Goal: Task Accomplishment & Management: Manage account settings

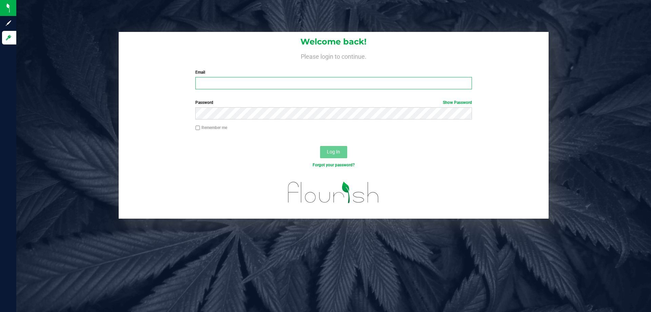
click at [295, 84] on input "Email" at bounding box center [333, 83] width 277 height 12
type input "[EMAIL_ADDRESS][DOMAIN_NAME]"
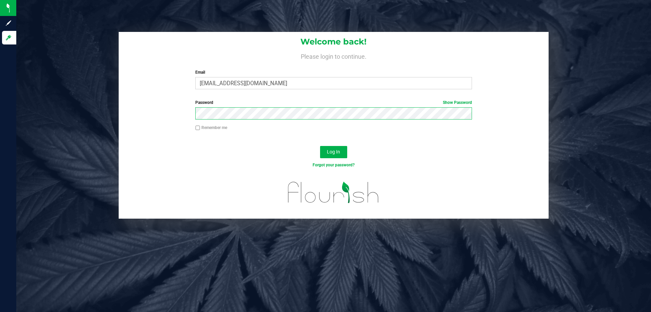
click at [320, 146] on button "Log In" at bounding box center [333, 152] width 27 height 12
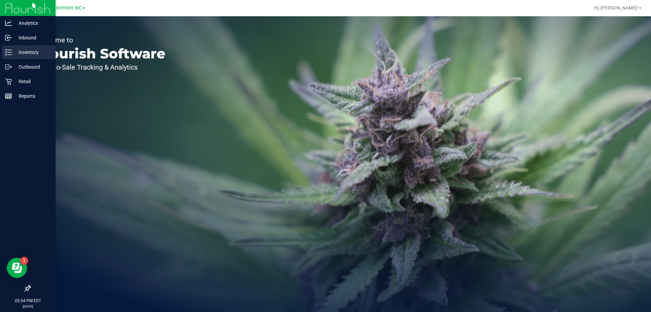
click at [19, 50] on p "Inventory" at bounding box center [32, 52] width 41 height 8
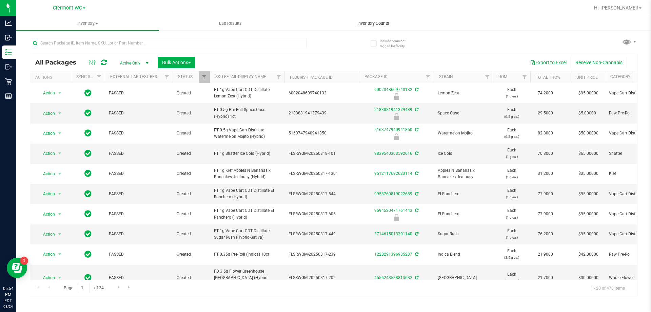
click at [384, 24] on span "Inventory Counts" at bounding box center [373, 23] width 50 height 6
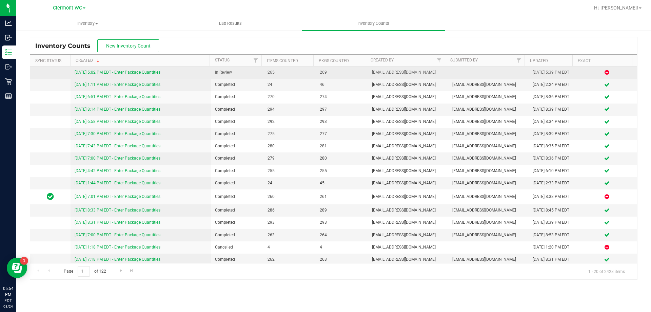
click at [98, 73] on link "[DATE] 5:02 PM EDT - Enter Package Quantities" at bounding box center [118, 72] width 86 height 5
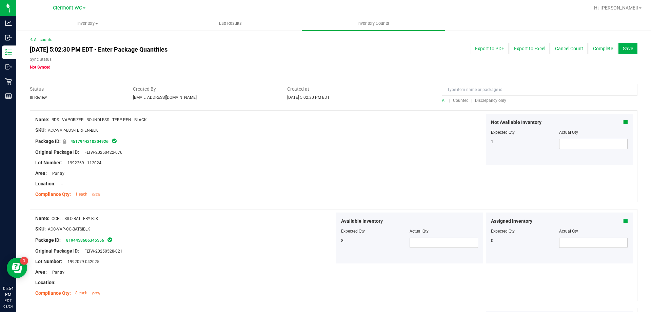
click at [257, 55] on div "Aug 24, 2025 5:02:30 PM EDT - Enter Package Quantities Sync Status Not Synced" at bounding box center [205, 56] width 361 height 27
click at [499, 100] on span "Discrepancy only" at bounding box center [490, 100] width 31 height 5
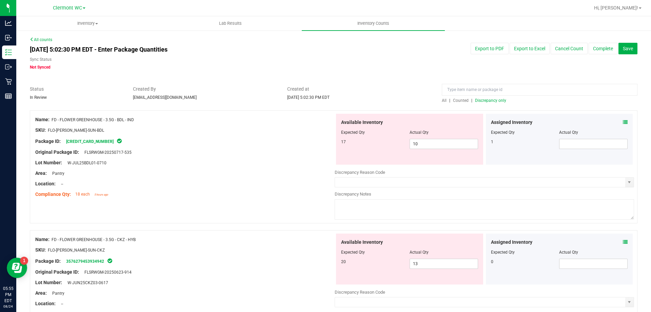
click at [402, 61] on div "Aug 24, 2025 5:02:30 PM EDT - Enter Package Quantities Sync Status Not Synced E…" at bounding box center [334, 56] width 618 height 27
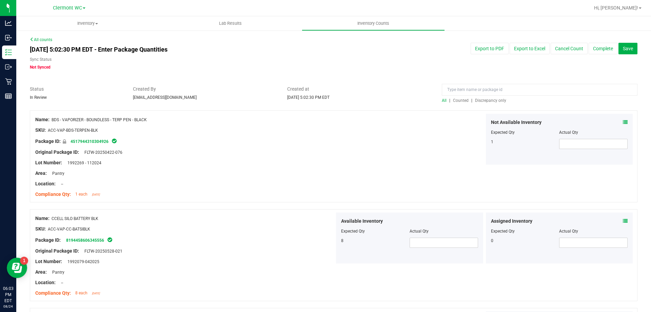
click at [491, 99] on span "Discrepancy only" at bounding box center [490, 100] width 31 height 5
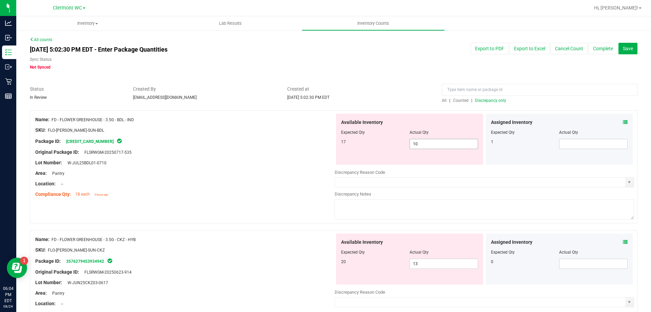
click at [456, 141] on span "10 10" at bounding box center [444, 144] width 69 height 10
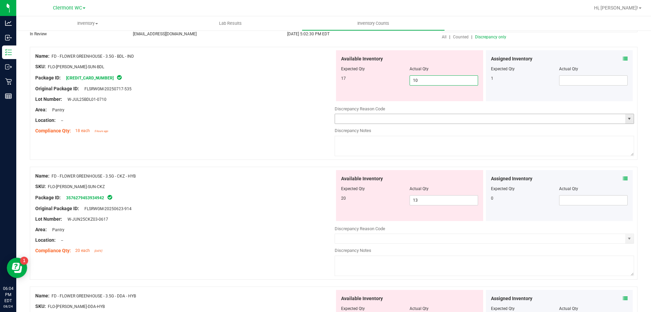
scroll to position [68, 0]
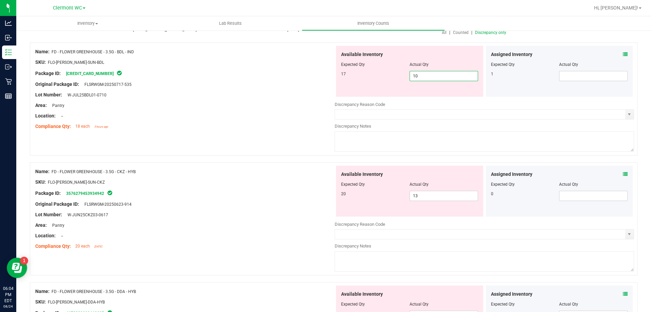
drag, startPoint x: 449, startPoint y: 79, endPoint x: 401, endPoint y: 79, distance: 47.8
click at [401, 79] on div "17 10 10" at bounding box center [409, 76] width 137 height 10
click at [425, 49] on div "Available Inventory Expected Qty Actual Qty 17 10 10" at bounding box center [409, 71] width 147 height 51
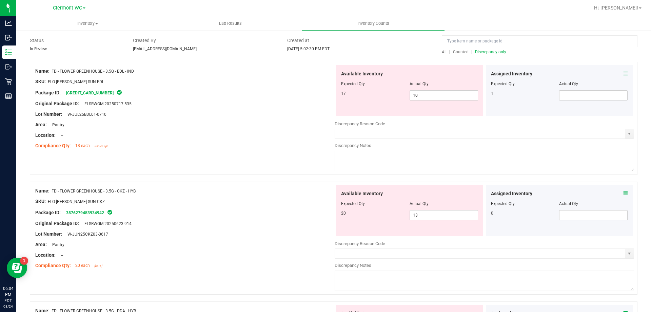
scroll to position [0, 0]
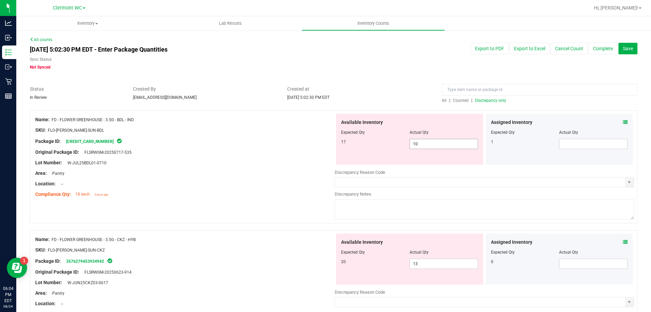
click at [428, 145] on span "10 10" at bounding box center [444, 144] width 69 height 10
type input "16"
click at [414, 157] on div "Available Inventory Expected Qty Actual Qty 17 16 16" at bounding box center [409, 139] width 147 height 51
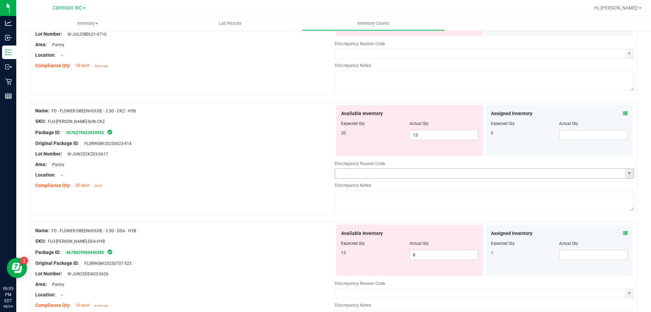
scroll to position [136, 0]
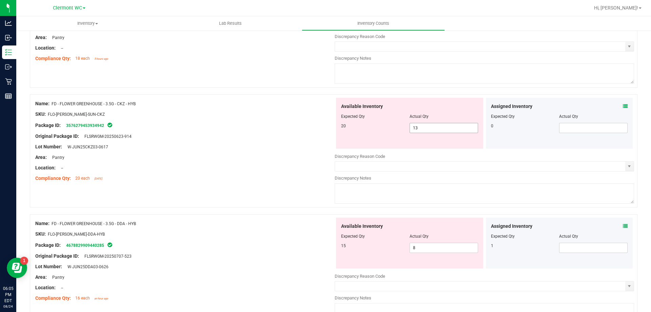
click at [433, 132] on span "13 13" at bounding box center [444, 128] width 69 height 10
type input "1"
type input "20"
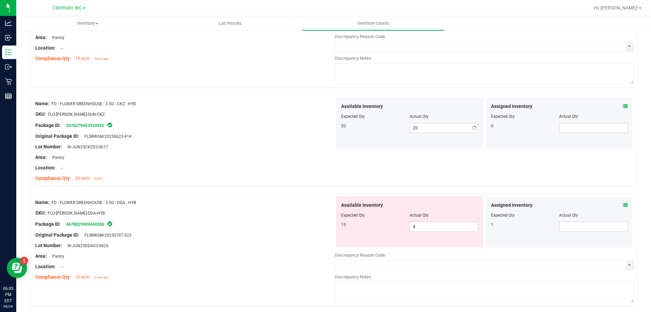
click at [387, 95] on div "Name: FD - FLOWER GREENHOUSE - 3.5G - CKZ - HYB SKU: FLO-[PERSON_NAME]-SUN-CKZ …" at bounding box center [334, 140] width 608 height 92
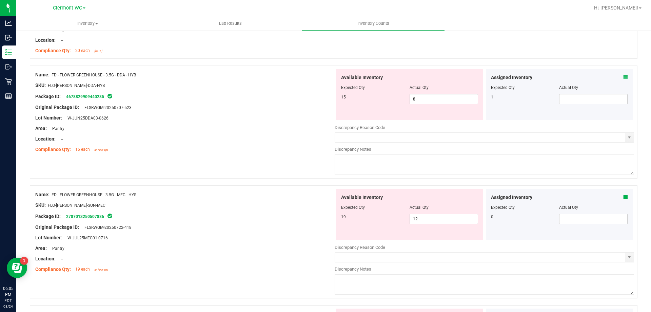
scroll to position [271, 0]
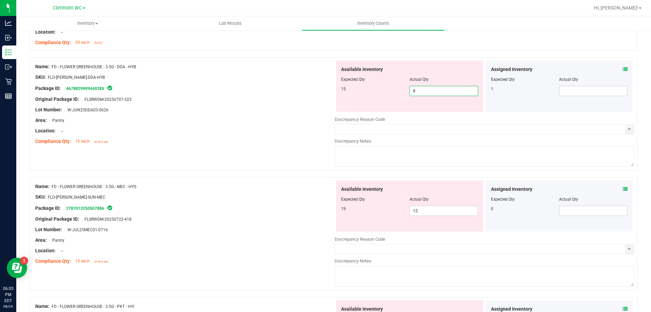
click at [448, 93] on span "8 8" at bounding box center [444, 91] width 69 height 10
type input "15"
click at [296, 93] on div at bounding box center [185, 93] width 300 height 3
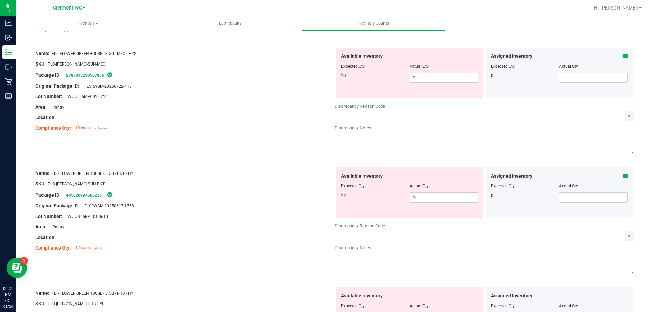
scroll to position [373, 0]
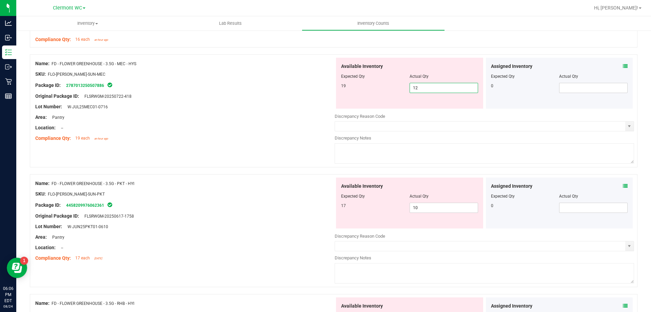
click at [418, 89] on span "12 12" at bounding box center [444, 88] width 69 height 10
type input "1"
type input "19"
click at [232, 132] on div "Name: FD - FLOWER GREENHOUSE - 3.5G - MEC - HYS SKU: FLO-[PERSON_NAME]-SUN-MEC …" at bounding box center [185, 101] width 300 height 87
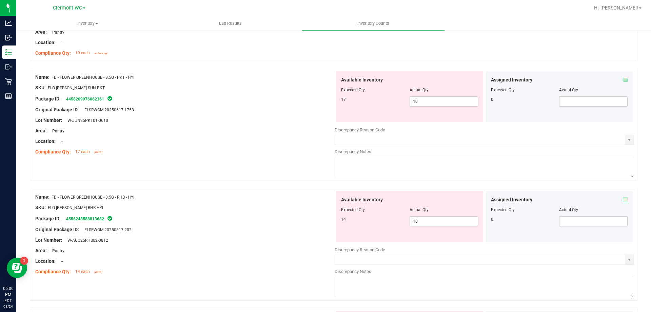
scroll to position [475, 0]
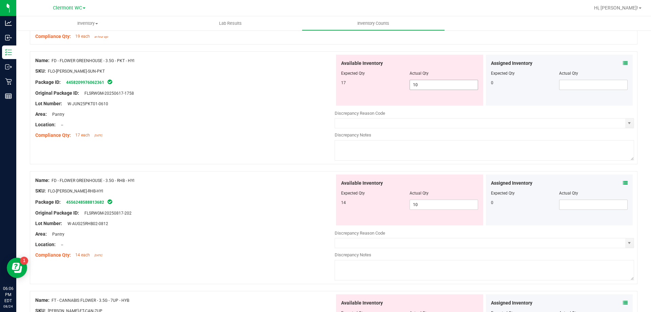
click at [454, 85] on span "10 10" at bounding box center [444, 85] width 69 height 10
type input "17"
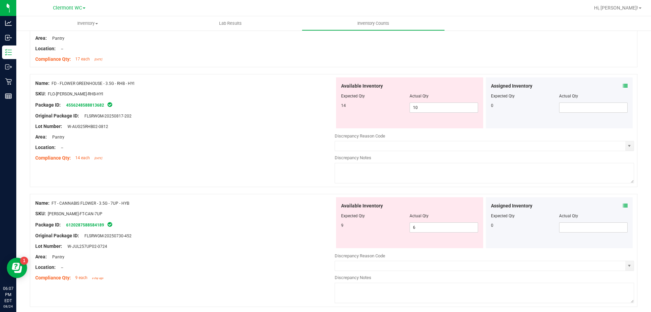
scroll to position [577, 0]
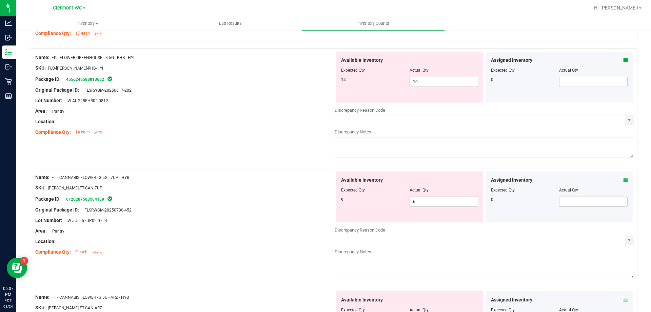
click at [461, 82] on span "10 10" at bounding box center [444, 82] width 69 height 10
type input "14"
click at [308, 111] on div "Area: Pantry" at bounding box center [185, 111] width 300 height 7
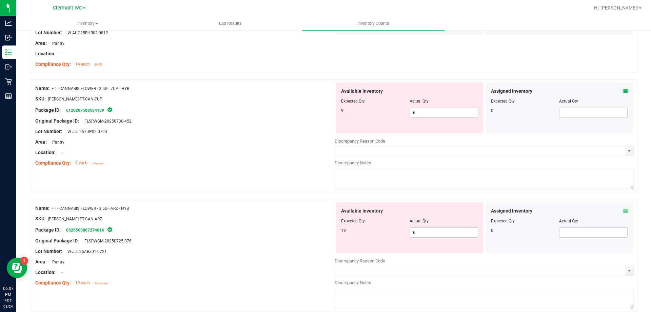
scroll to position [679, 0]
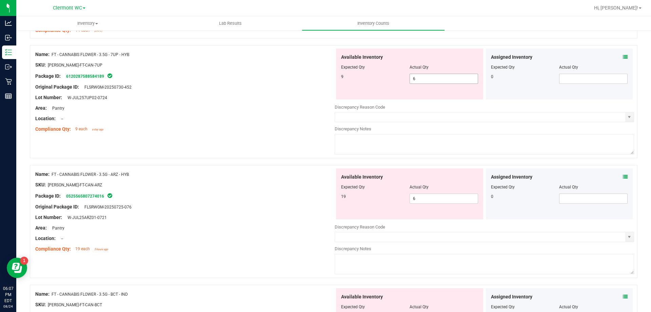
click at [421, 80] on span "6 6" at bounding box center [444, 79] width 69 height 10
type input "9"
click at [324, 67] on div "SKU: [PERSON_NAME]-FT-CAN-7UP" at bounding box center [185, 64] width 300 height 7
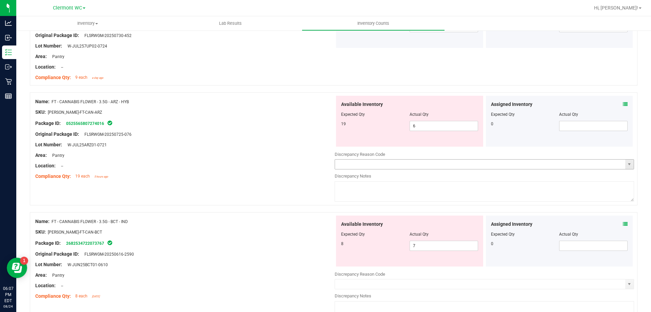
scroll to position [746, 0]
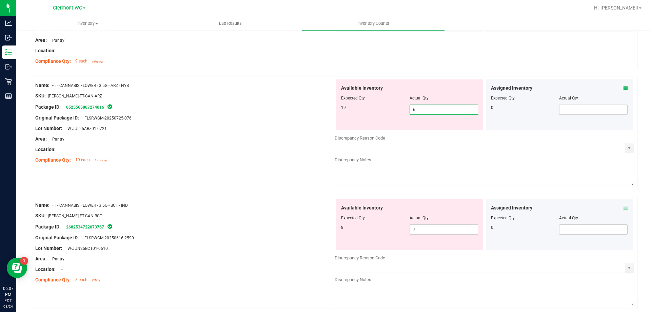
click at [435, 111] on span "6 6" at bounding box center [444, 109] width 69 height 10
type input "18"
click at [270, 131] on div "Lot Number: W-JUL25ARZ01-0721" at bounding box center [185, 128] width 300 height 7
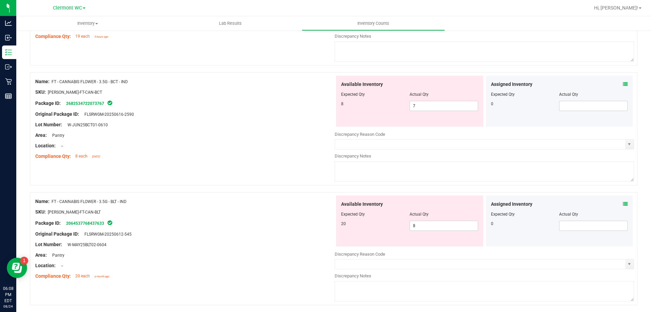
scroll to position [882, 0]
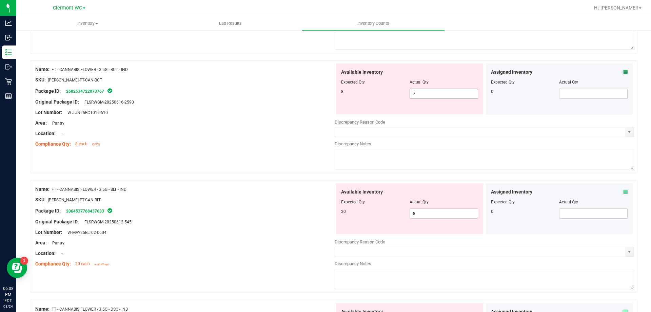
click at [446, 98] on span "7 7" at bounding box center [444, 94] width 69 height 10
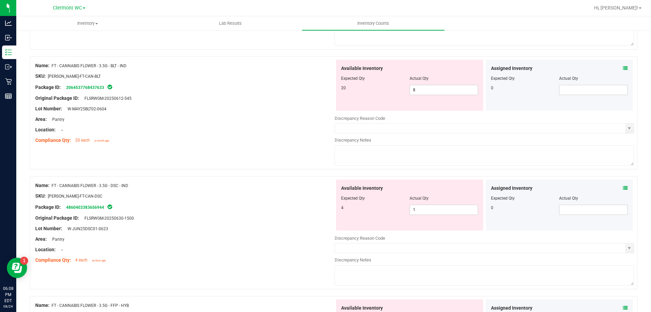
scroll to position [1018, 0]
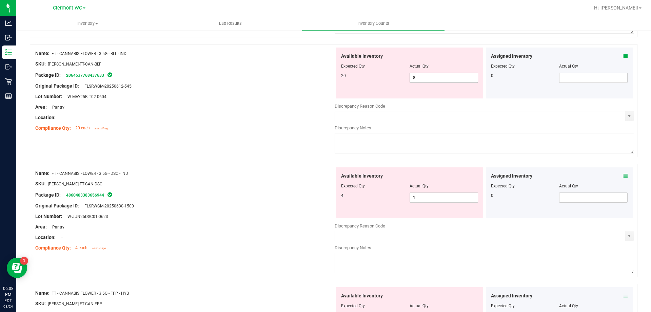
click at [428, 80] on span "8 8" at bounding box center [444, 78] width 69 height 10
type input "20"
click at [319, 88] on div "Original Package ID: FLSRWGM-20250612-545" at bounding box center [185, 85] width 300 height 7
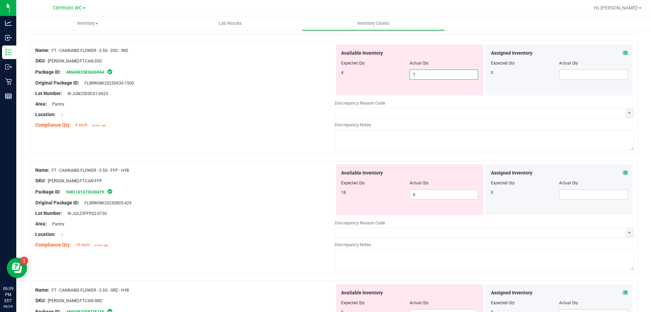
click at [425, 77] on span "1 1" at bounding box center [444, 75] width 69 height 10
type input "4"
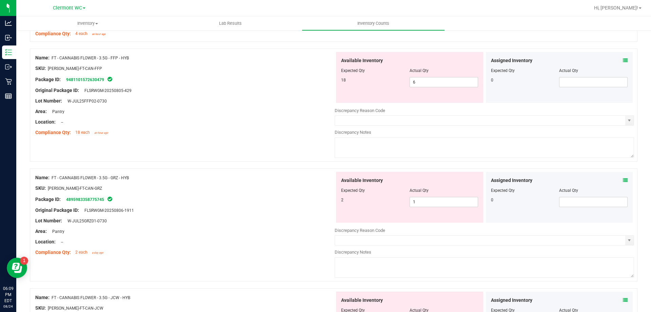
scroll to position [1221, 0]
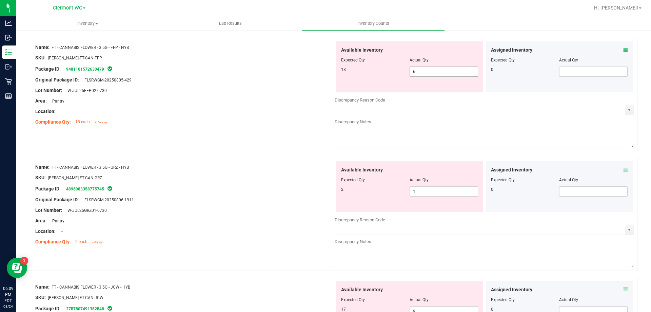
click at [424, 68] on span "6 6" at bounding box center [444, 71] width 69 height 10
type input "18"
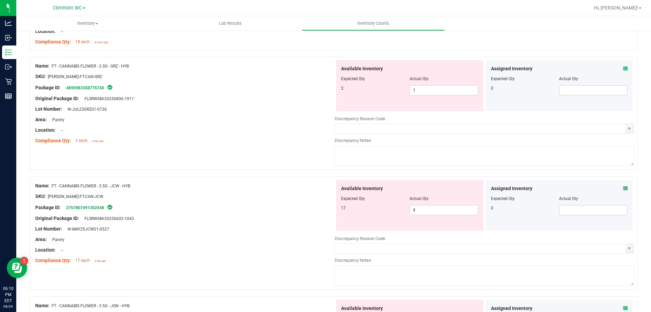
scroll to position [1323, 0]
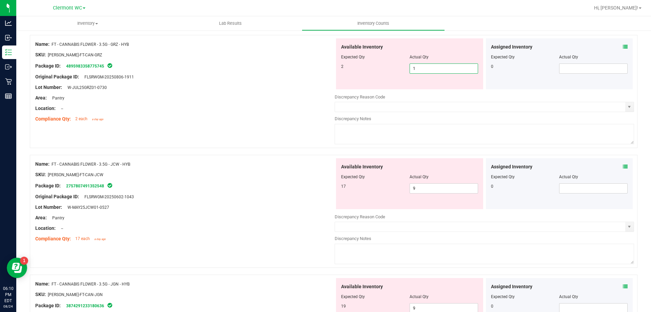
click at [425, 72] on span "1 1" at bounding box center [444, 68] width 69 height 10
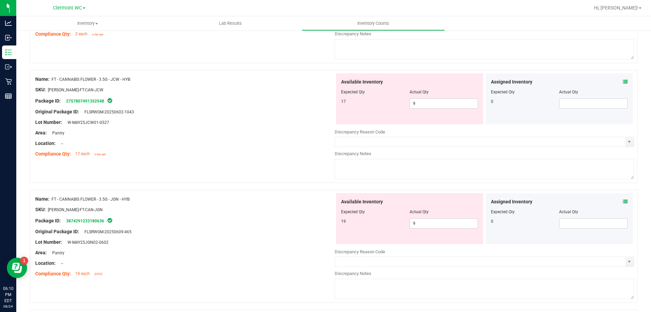
scroll to position [1425, 0]
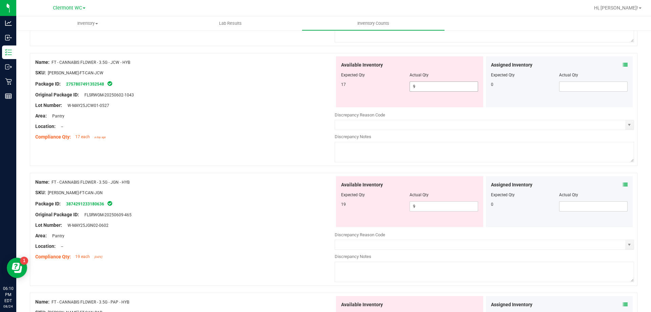
click at [417, 84] on span "9 9" at bounding box center [444, 86] width 69 height 10
type input "17"
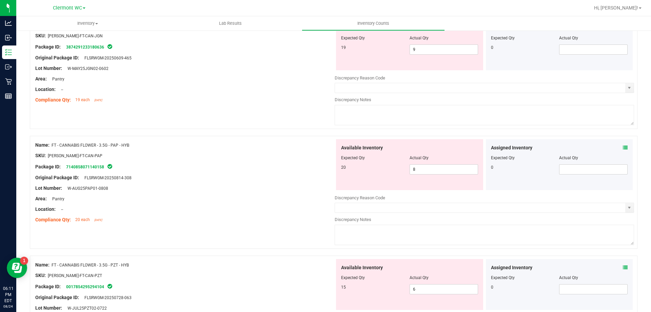
scroll to position [1527, 0]
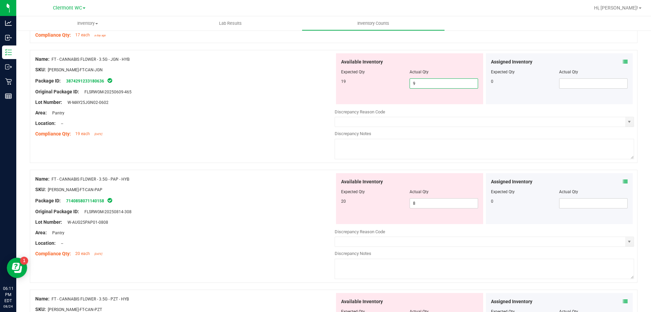
click at [433, 82] on span "9 9" at bounding box center [444, 83] width 69 height 10
type input "19"
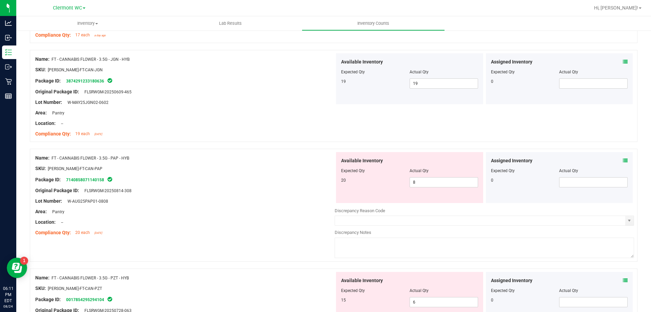
click at [261, 153] on div "Name: FT - CANNABIS FLOWER - 3.5G - PAP - HYB SKU: [PERSON_NAME]-FT-CAN-PAP Pac…" at bounding box center [185, 195] width 300 height 87
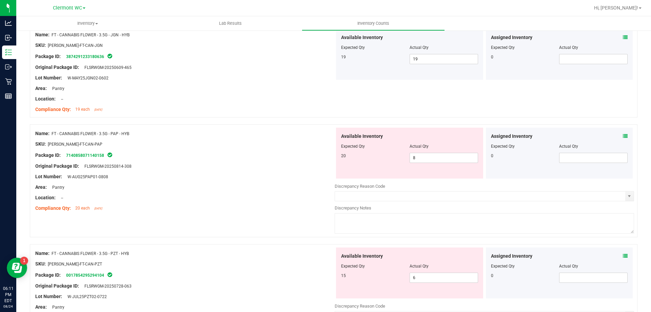
scroll to position [1628, 0]
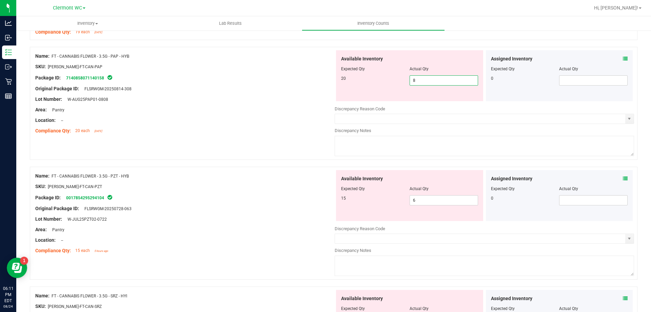
click at [438, 80] on span "8 8" at bounding box center [444, 80] width 69 height 10
type input "20"
click at [232, 173] on div "Name: FT - CANNABIS FLOWER - 3.5G - PZT - HYB SKU: [PERSON_NAME]-FT-CAN-PZT Pac…" at bounding box center [185, 213] width 300 height 87
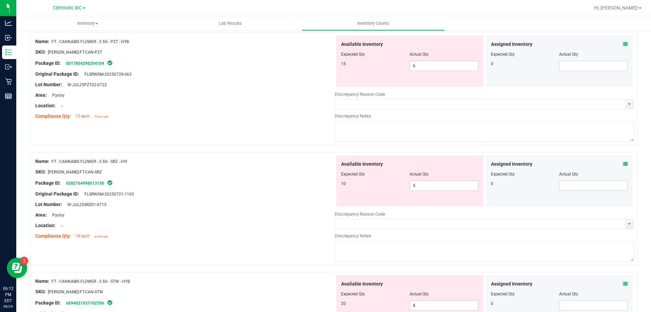
scroll to position [1730, 0]
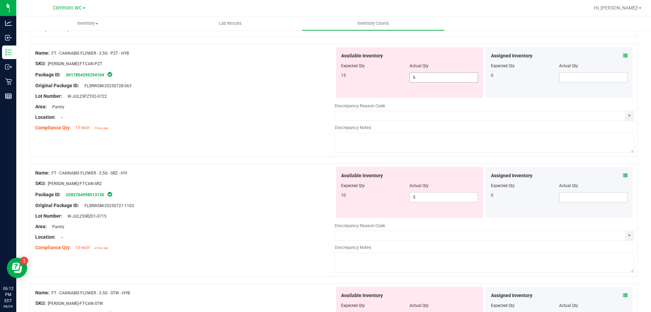
click at [431, 81] on span "6 6" at bounding box center [444, 77] width 69 height 10
type input "13"
click at [252, 119] on div "Location: --" at bounding box center [185, 117] width 300 height 7
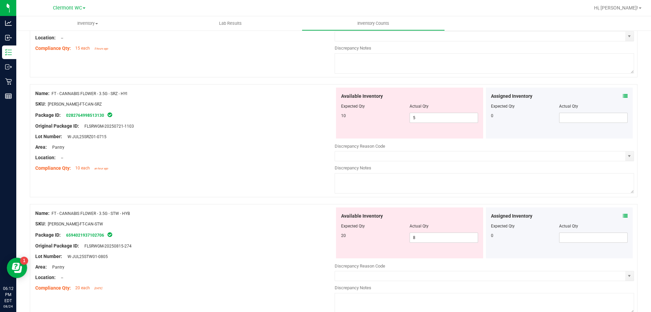
scroll to position [1832, 0]
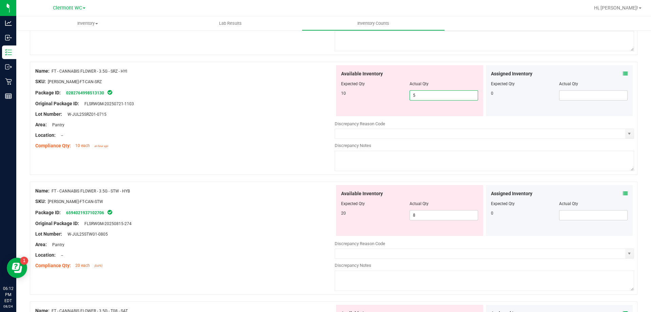
click at [419, 97] on span "5 5" at bounding box center [444, 95] width 69 height 10
type input "10"
click at [299, 114] on div "Lot Number: W-JUL25SRZ01-0715" at bounding box center [185, 114] width 300 height 7
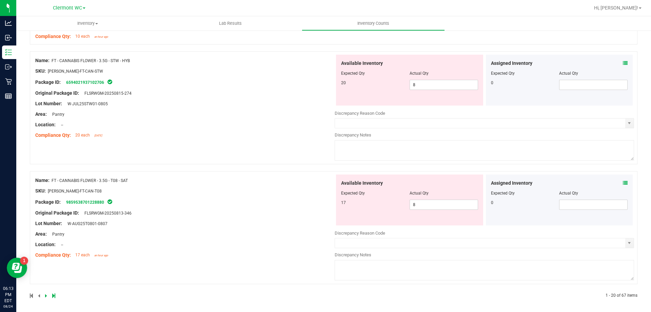
scroll to position [1943, 0]
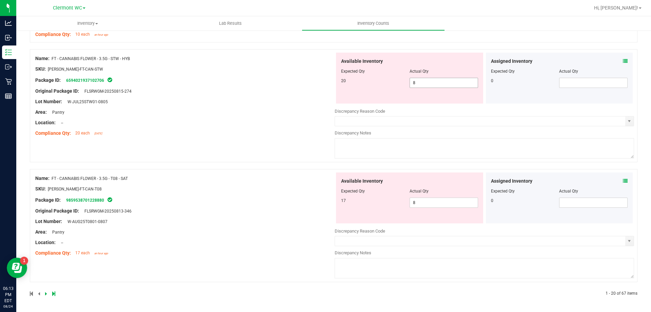
click at [454, 83] on input "8" at bounding box center [444, 82] width 68 height 9
type input "20"
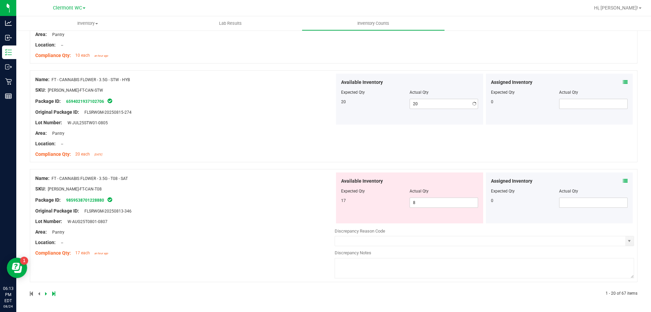
click at [277, 110] on div "Name: FT - CANNABIS FLOWER - 3.5G - STW - HYB SKU: [PERSON_NAME]-FT-CAN-STW Pac…" at bounding box center [185, 117] width 300 height 87
click at [437, 205] on span "8 8" at bounding box center [444, 202] width 69 height 10
type input "17"
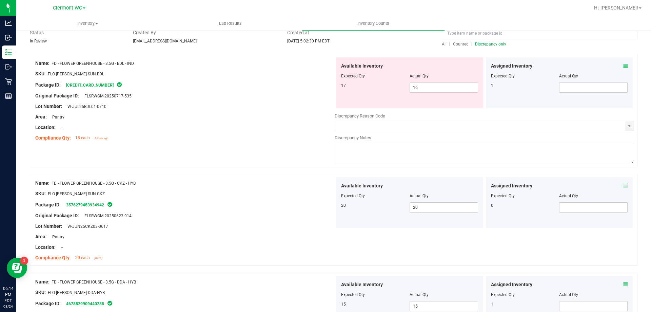
scroll to position [0, 0]
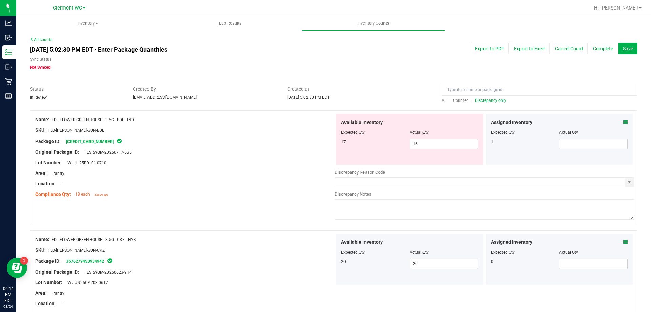
click at [490, 99] on span "Discrepancy only" at bounding box center [490, 100] width 31 height 5
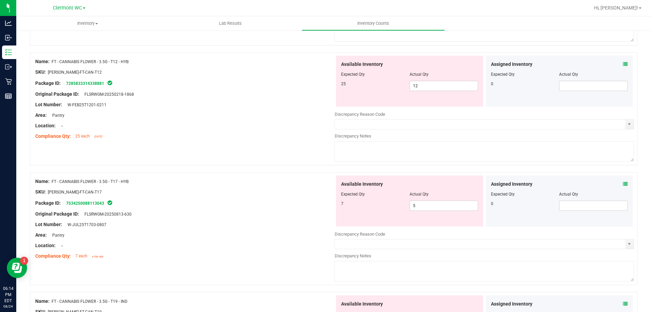
scroll to position [645, 0]
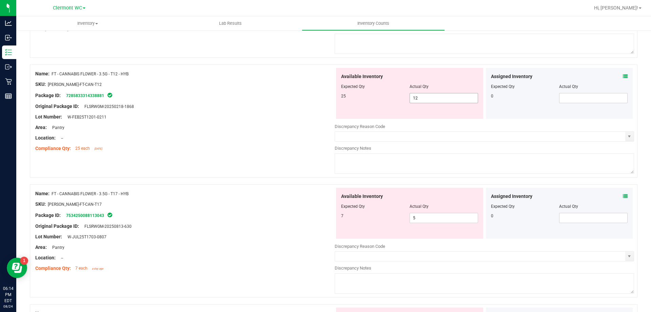
click at [425, 94] on span "12 12" at bounding box center [444, 98] width 69 height 10
type input "1"
type input "25"
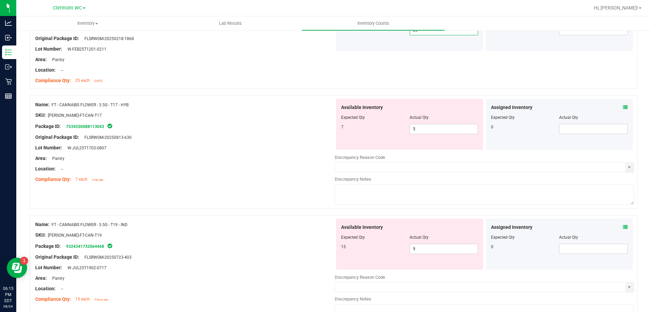
scroll to position [746, 0]
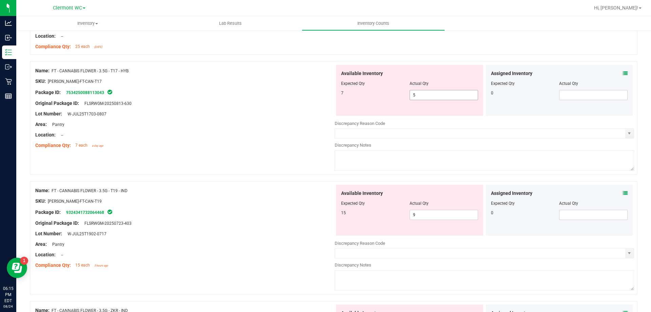
click at [426, 92] on span "5 5" at bounding box center [444, 95] width 69 height 10
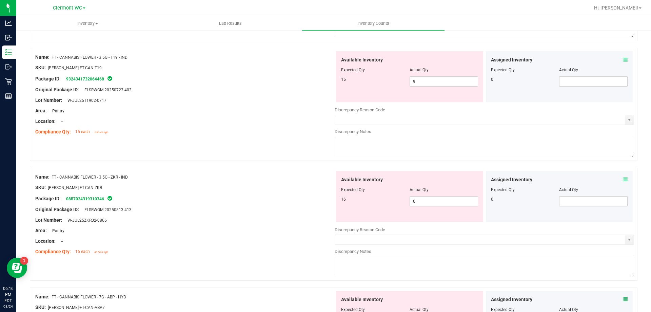
scroll to position [882, 0]
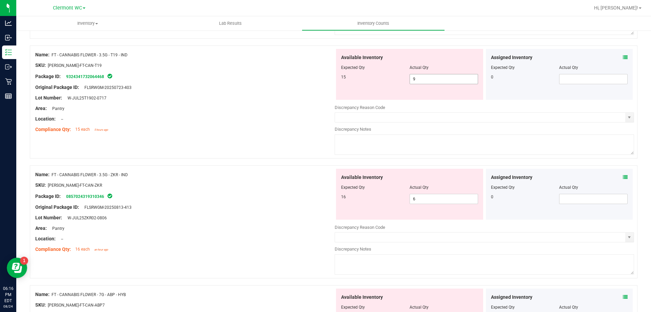
click at [430, 80] on span "9 9" at bounding box center [444, 79] width 69 height 10
type input "15"
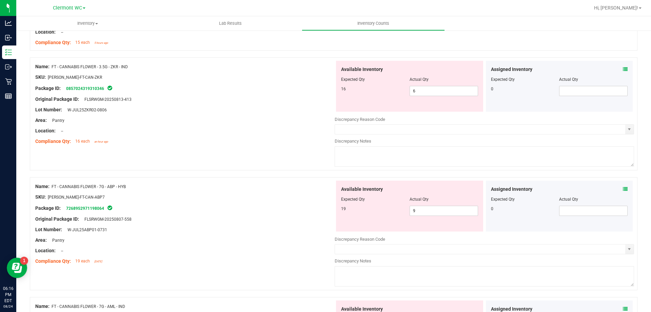
scroll to position [984, 0]
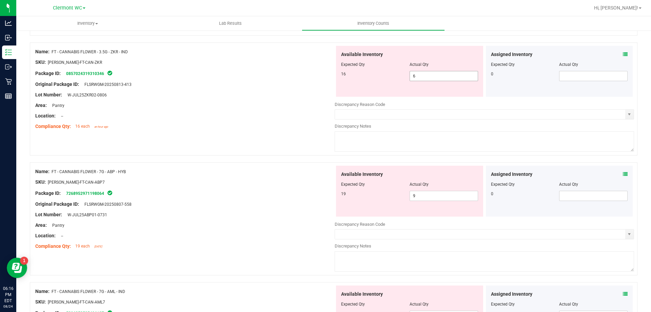
click at [429, 80] on span "6 6" at bounding box center [444, 76] width 69 height 10
type input "15"
click at [195, 120] on div at bounding box center [185, 120] width 300 height 3
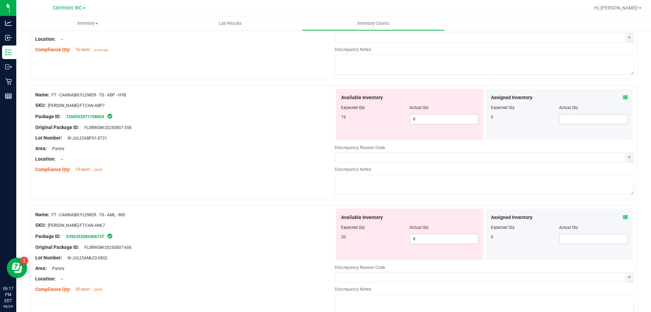
scroll to position [1086, 0]
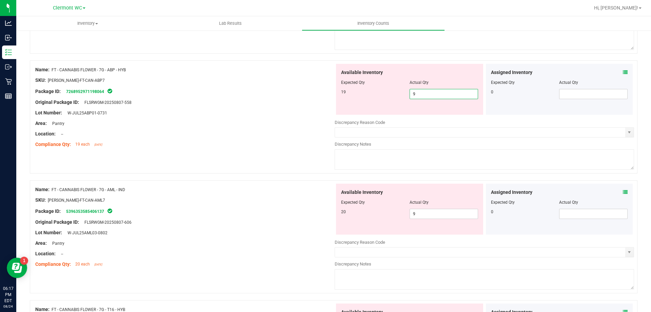
click at [431, 93] on span "9 9" at bounding box center [444, 94] width 69 height 10
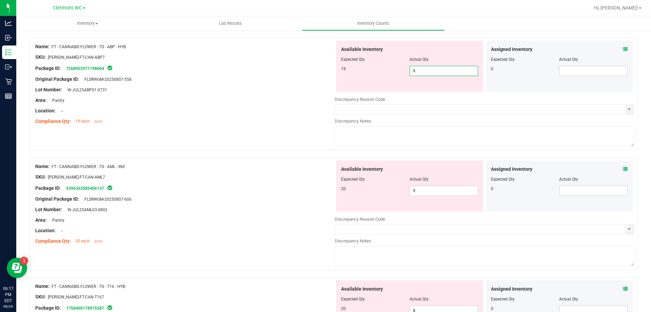
scroll to position [1120, 0]
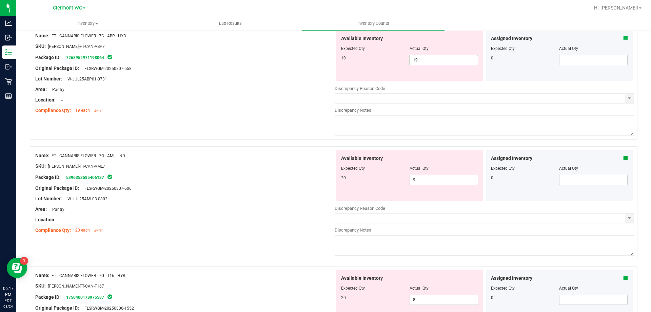
type input "19"
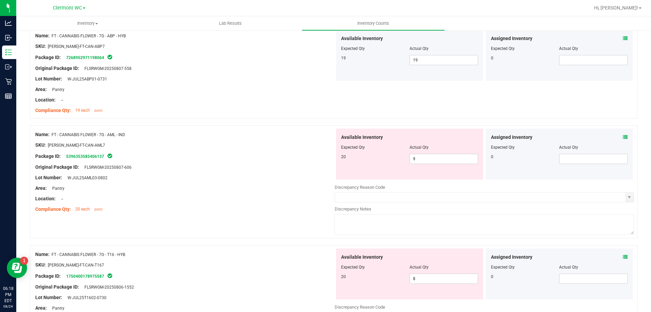
click at [225, 123] on div at bounding box center [334, 121] width 608 height 7
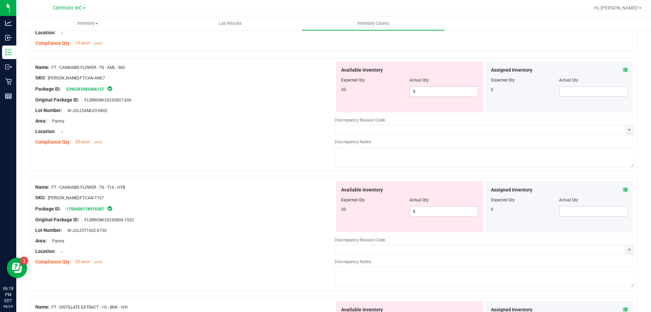
scroll to position [1187, 0]
click at [428, 90] on span "9 9" at bounding box center [444, 91] width 69 height 10
type input "20"
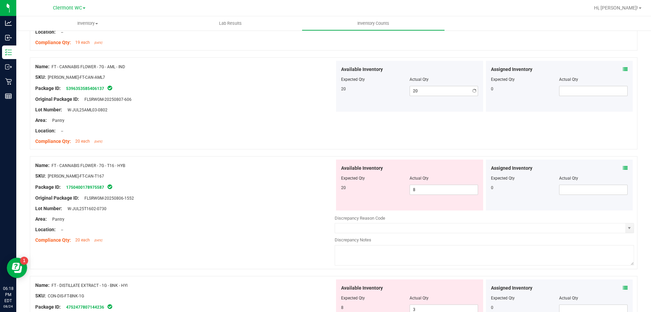
click at [328, 123] on div "Area: Pantry" at bounding box center [185, 120] width 300 height 7
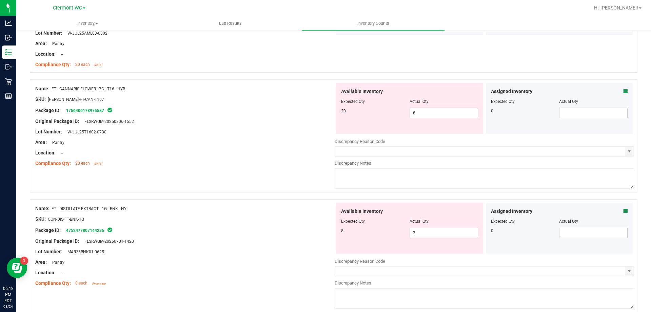
scroll to position [1289, 0]
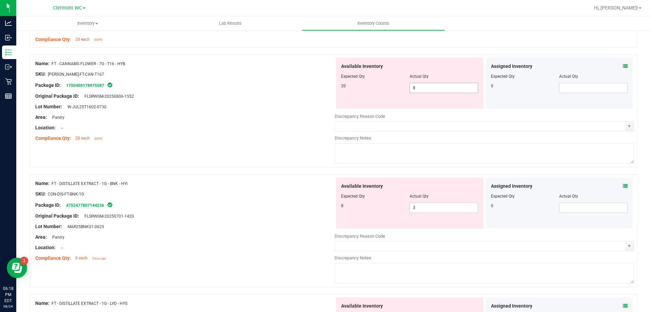
click at [420, 90] on span "8 8" at bounding box center [444, 88] width 69 height 10
type input "20"
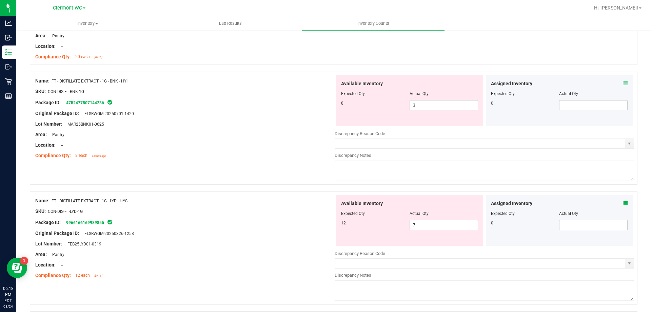
scroll to position [1391, 0]
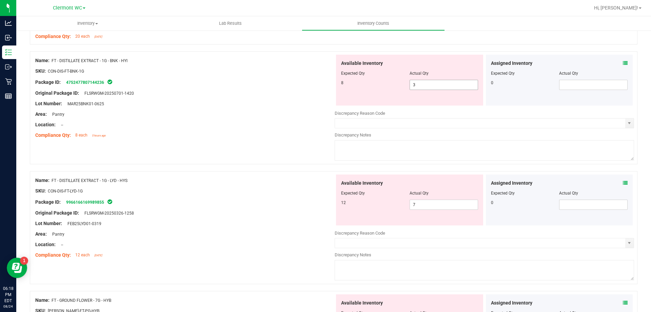
click at [415, 83] on span "3 3" at bounding box center [444, 85] width 69 height 10
type input "8"
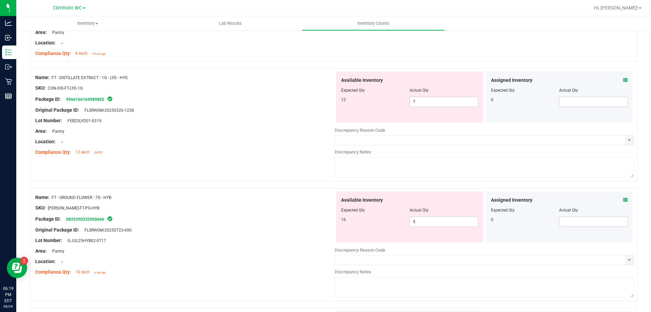
scroll to position [1493, 0]
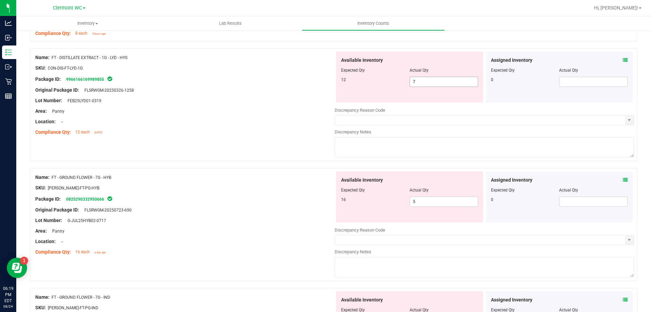
click at [442, 84] on span "7 7" at bounding box center [444, 82] width 69 height 10
type input "12"
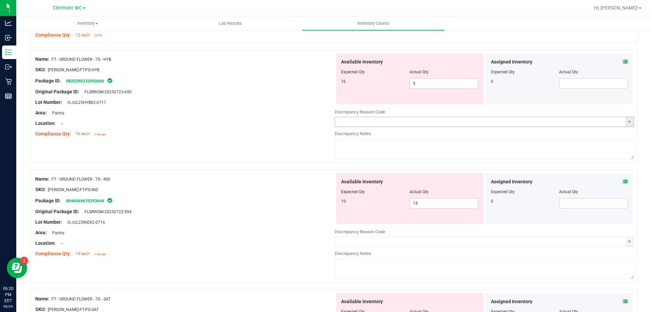
scroll to position [1595, 0]
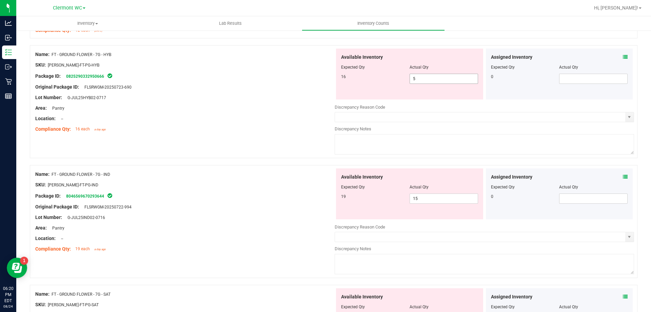
click at [434, 79] on span "5 5" at bounding box center [444, 79] width 69 height 10
type input "16"
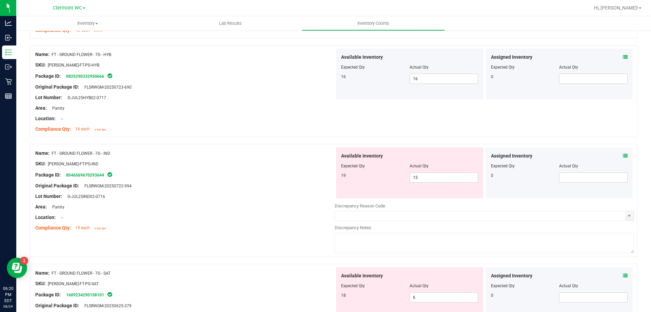
click at [210, 78] on div "Package ID: 0825290332950666" at bounding box center [185, 76] width 300 height 8
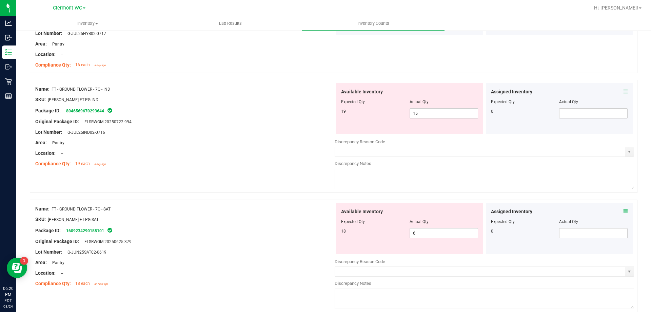
scroll to position [1696, 0]
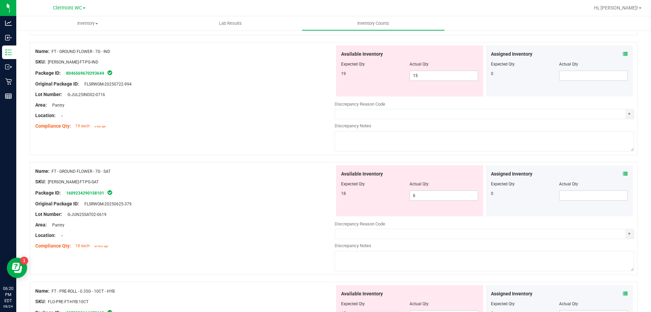
click at [224, 104] on div "Area: Pantry" at bounding box center [185, 104] width 300 height 7
click at [457, 78] on span "15 15" at bounding box center [444, 76] width 69 height 10
type input "19"
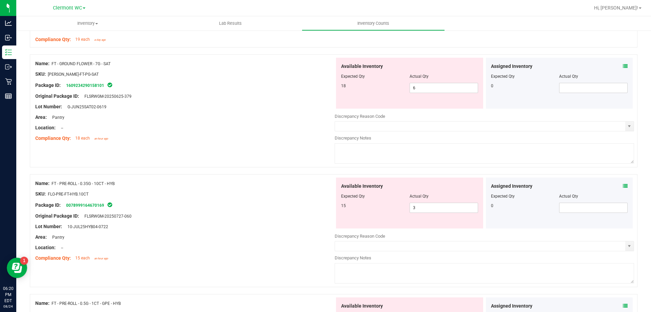
scroll to position [1798, 0]
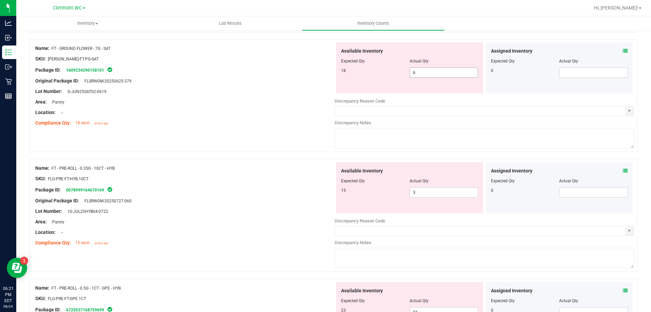
click at [424, 71] on span "6 6" at bounding box center [444, 73] width 69 height 10
type input "18"
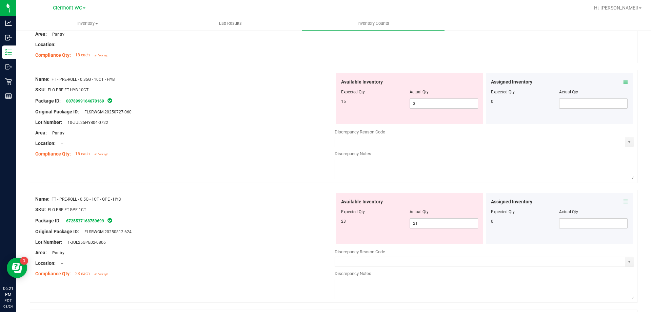
scroll to position [1900, 0]
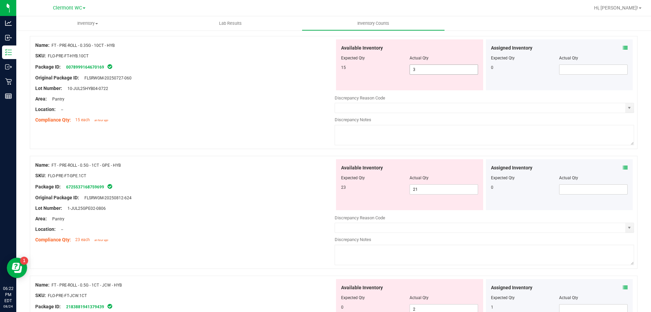
click at [425, 66] on span "3 3" at bounding box center [444, 69] width 69 height 10
type input "15"
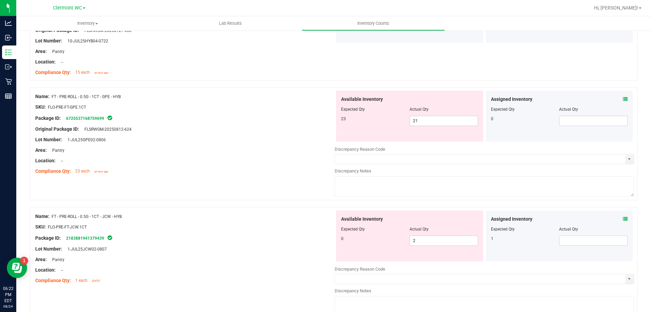
scroll to position [1968, 0]
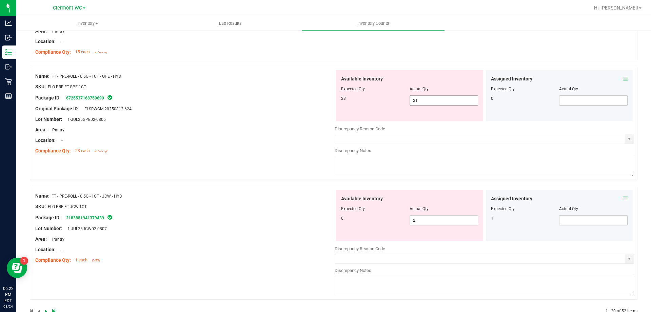
click at [623, 79] on icon at bounding box center [625, 78] width 5 height 5
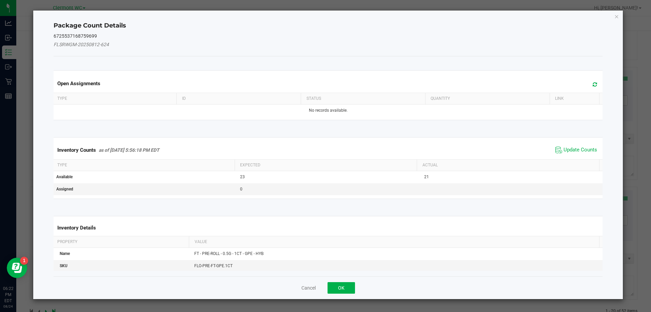
click at [617, 20] on icon "Close" at bounding box center [617, 16] width 5 height 8
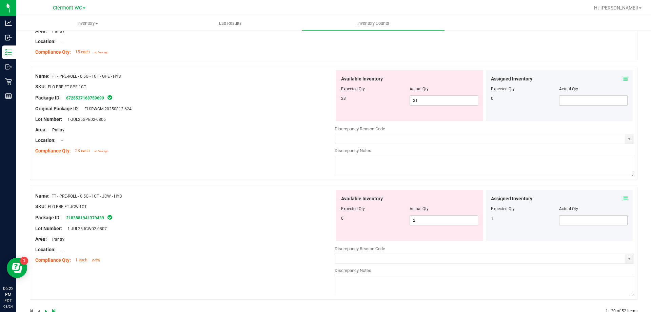
click at [623, 78] on icon at bounding box center [625, 78] width 5 height 5
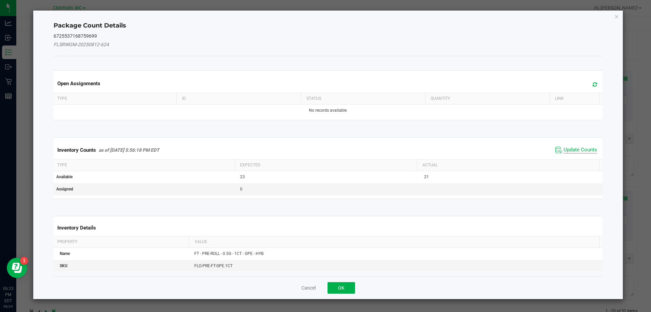
click at [578, 149] on span "Update Counts" at bounding box center [581, 150] width 34 height 7
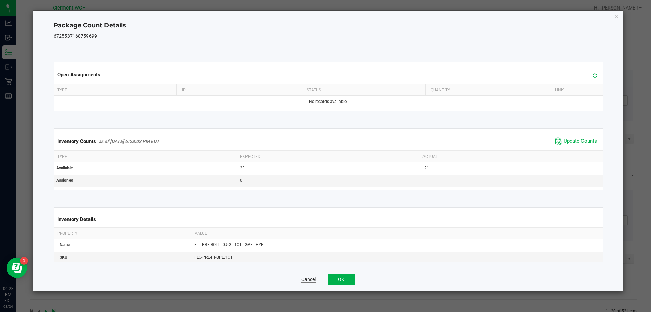
click at [310, 281] on button "Cancel" at bounding box center [309, 279] width 14 height 7
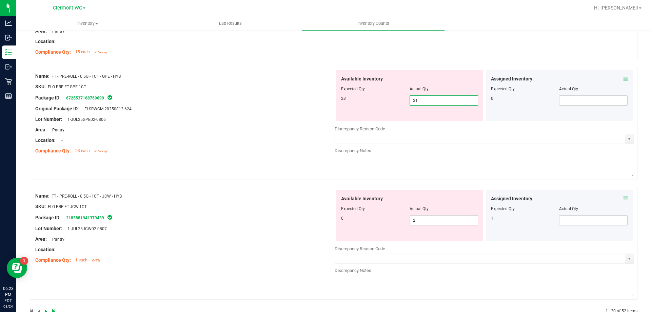
drag, startPoint x: 425, startPoint y: 103, endPoint x: 391, endPoint y: 98, distance: 34.3
click at [391, 98] on div "23 21 21" at bounding box center [409, 100] width 137 height 10
type input "24"
click at [299, 110] on div "Original Package ID: FLSRWGM-20250812-624" at bounding box center [185, 108] width 300 height 7
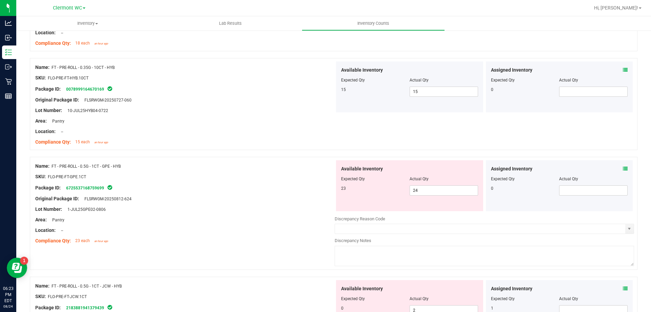
scroll to position [1866, 0]
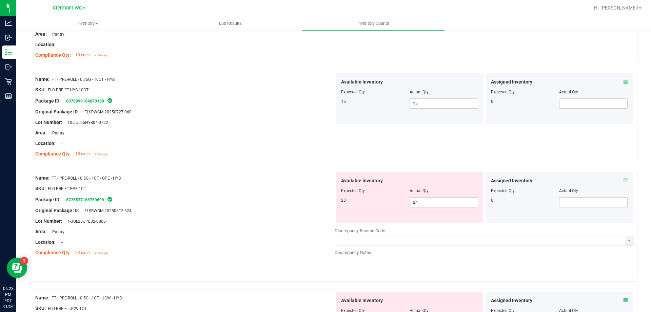
drag, startPoint x: 126, startPoint y: 177, endPoint x: 53, endPoint y: 179, distance: 73.0
click at [53, 179] on div "Name: FT - PRE-ROLL - 0.5G - 1CT - GPE - HYB" at bounding box center [185, 177] width 300 height 7
copy span "FT - PRE-ROLL - 0.5G - 1CT - GPE - HYB"
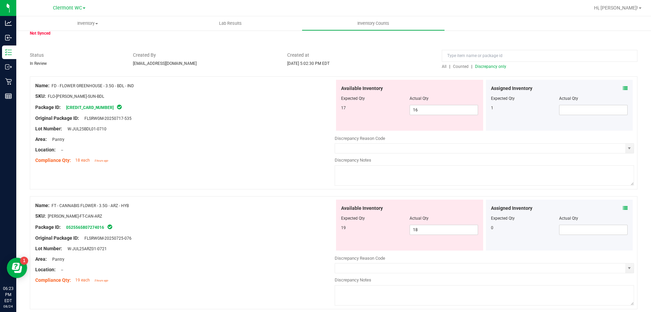
scroll to position [0, 0]
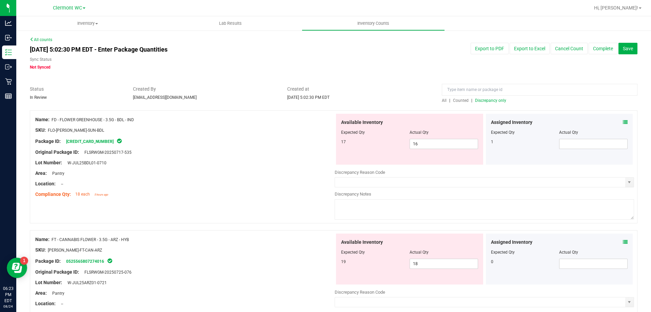
click at [443, 98] on span "All" at bounding box center [444, 100] width 5 height 5
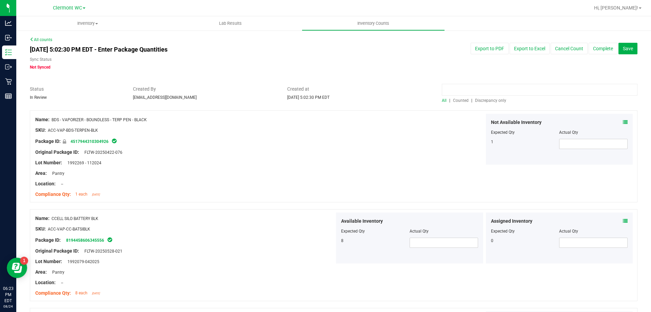
click at [484, 92] on input at bounding box center [540, 90] width 196 height 12
paste input "FT - PRE-ROLL - 0.5G - 1CT - GPE - HYB"
type input "FT - PRE-ROLL - 0.5G - 1CT - GPE - HYB"
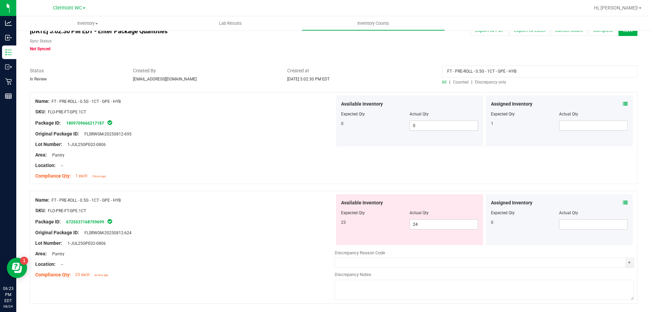
scroll to position [34, 0]
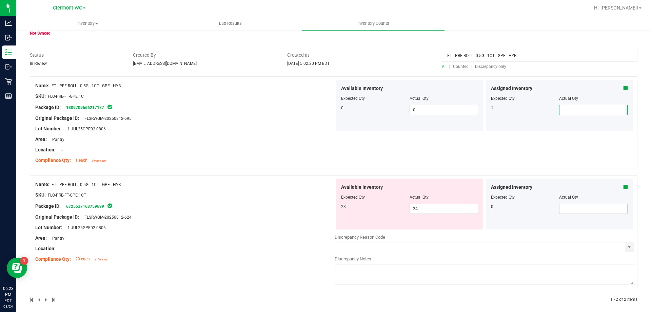
click at [571, 112] on span at bounding box center [593, 110] width 69 height 10
click at [623, 184] on span at bounding box center [625, 187] width 5 height 7
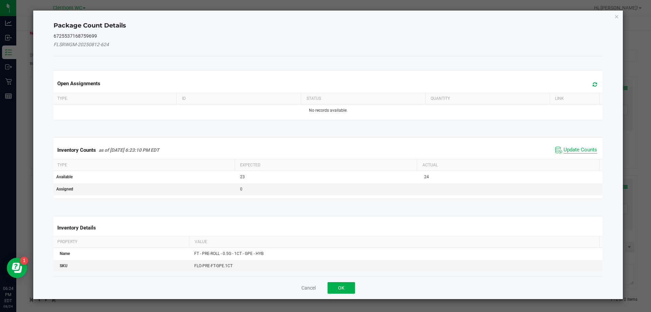
click at [564, 152] on span "Update Counts" at bounding box center [581, 150] width 34 height 7
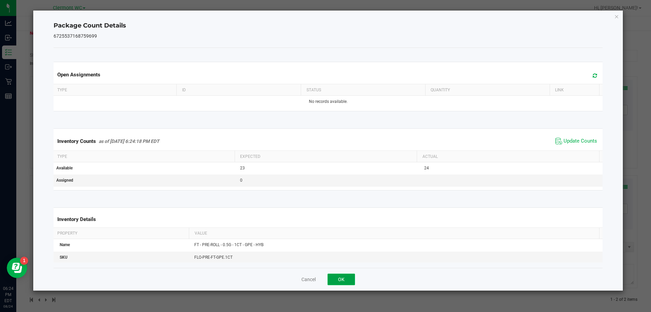
click at [342, 278] on button "OK" at bounding box center [341, 279] width 27 height 12
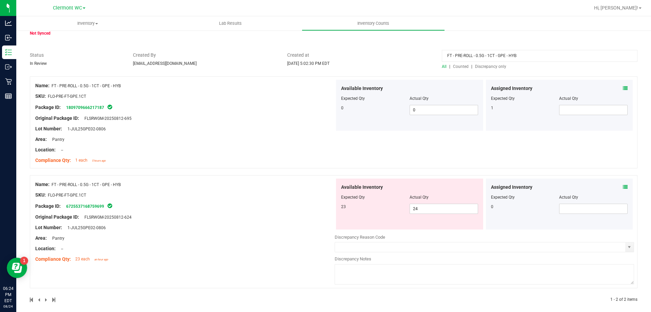
click at [618, 91] on div "Assigned Inventory" at bounding box center [559, 88] width 137 height 7
click at [623, 88] on icon at bounding box center [625, 88] width 5 height 5
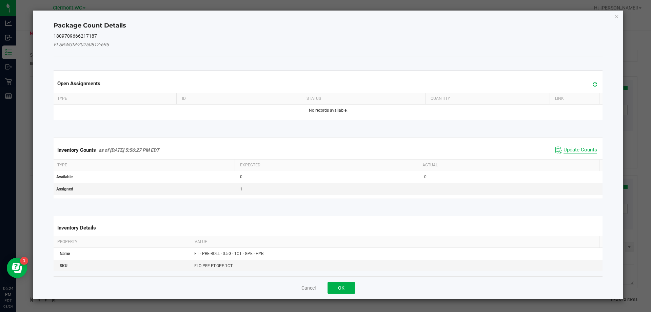
click at [569, 151] on span "Update Counts" at bounding box center [581, 150] width 34 height 7
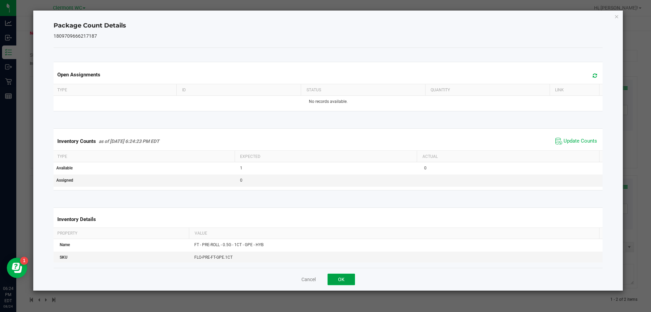
click at [347, 283] on button "OK" at bounding box center [341, 279] width 27 height 12
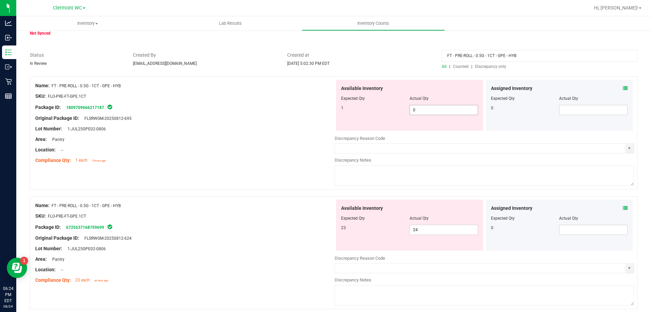
click at [445, 113] on span "0 0" at bounding box center [444, 110] width 69 height 10
type input "1"
click at [427, 228] on div "Available Inventory Expected Qty Actual Qty 23 24 24" at bounding box center [409, 224] width 147 height 51
type input "1"
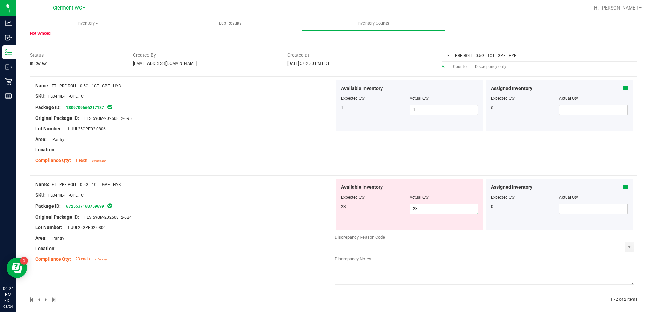
type input "23"
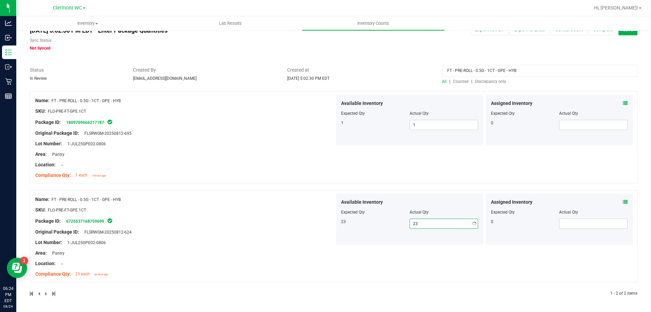
scroll to position [19, 0]
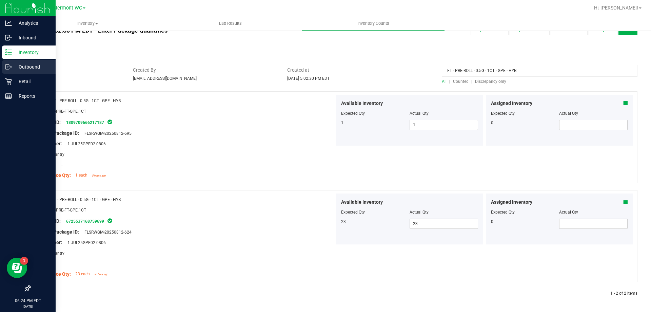
drag, startPoint x: 554, startPoint y: 70, endPoint x: 0, endPoint y: 74, distance: 554.4
click at [0, 77] on div "Analytics Inbound Inventory Outbound Retail Reports 06:24 PM EDT [DATE] 08/24 […" at bounding box center [325, 156] width 651 height 312
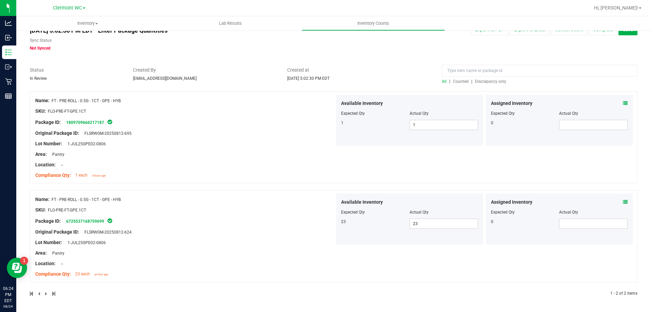
click at [488, 81] on span "Discrepancy only" at bounding box center [490, 81] width 31 height 5
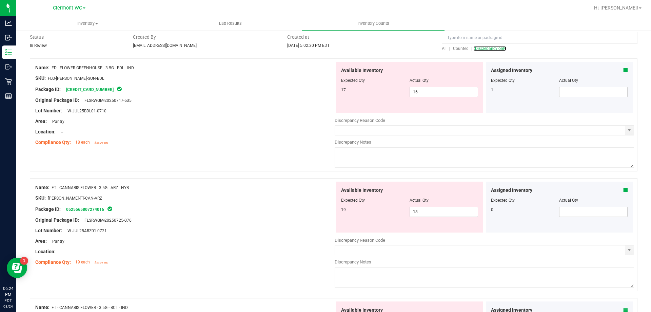
scroll to position [68, 0]
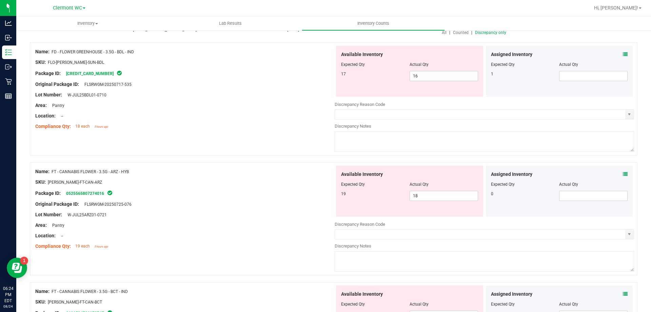
click at [623, 53] on icon at bounding box center [625, 54] width 5 height 5
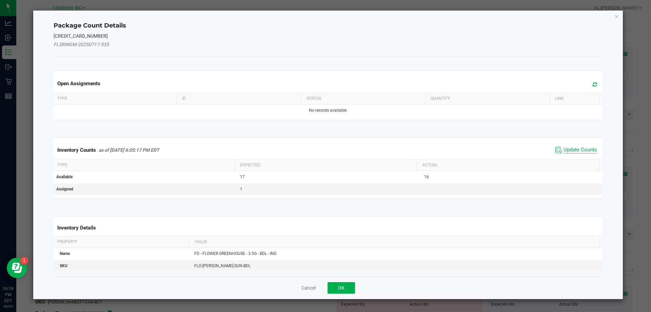
click at [578, 151] on span "Update Counts" at bounding box center [581, 150] width 34 height 7
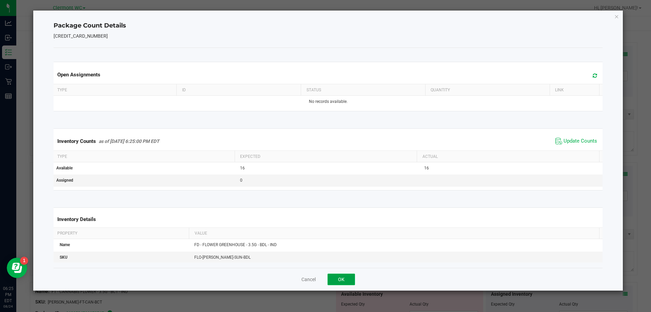
click at [341, 278] on button "OK" at bounding box center [341, 279] width 27 height 12
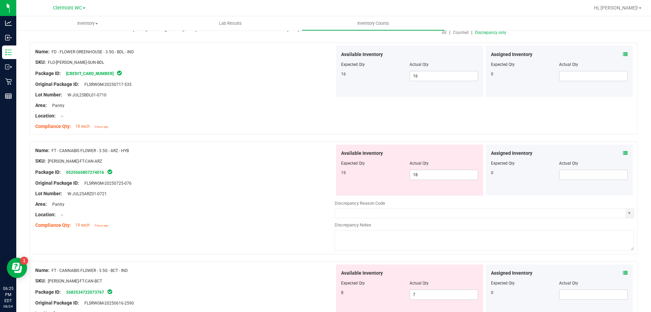
click at [623, 153] on icon at bounding box center [625, 153] width 5 height 5
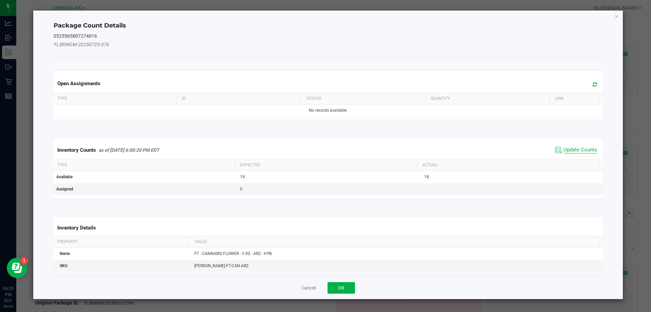
click at [579, 148] on span "Update Counts" at bounding box center [581, 150] width 34 height 7
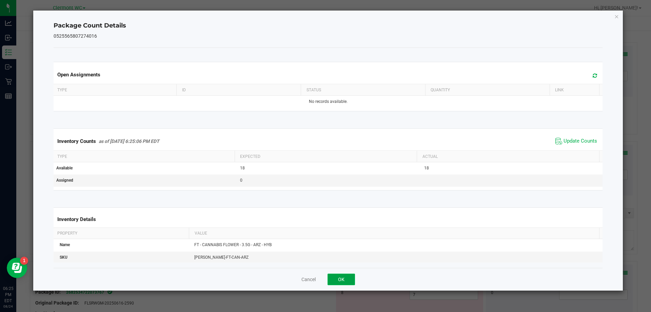
click at [341, 278] on button "OK" at bounding box center [341, 279] width 27 height 12
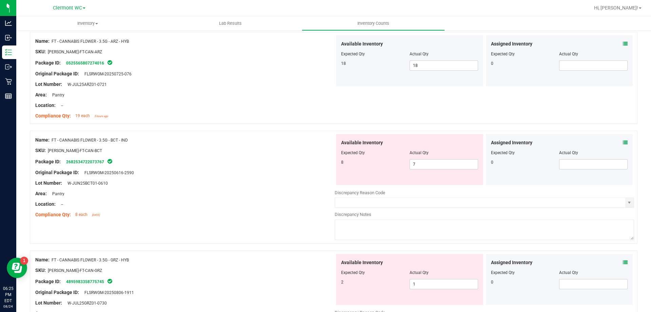
scroll to position [177, 0]
click at [623, 142] on icon at bounding box center [625, 142] width 5 height 5
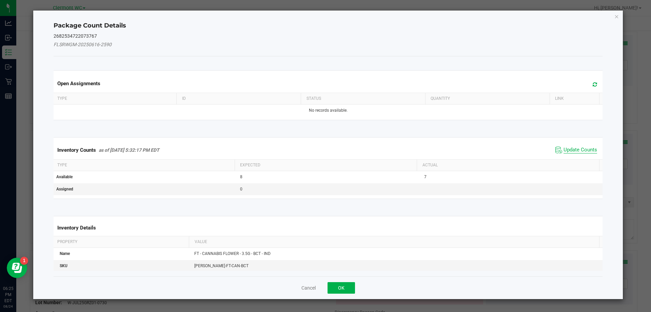
click at [586, 149] on span "Update Counts" at bounding box center [581, 150] width 34 height 7
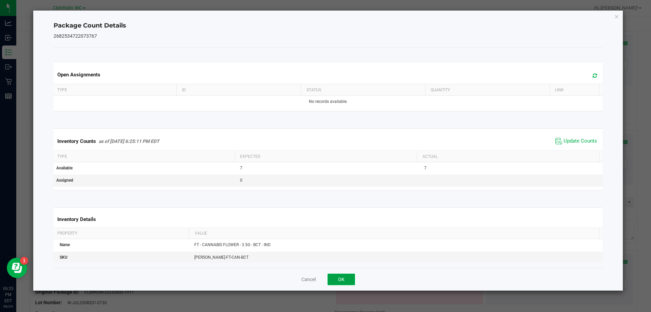
click at [346, 276] on button "OK" at bounding box center [341, 279] width 27 height 12
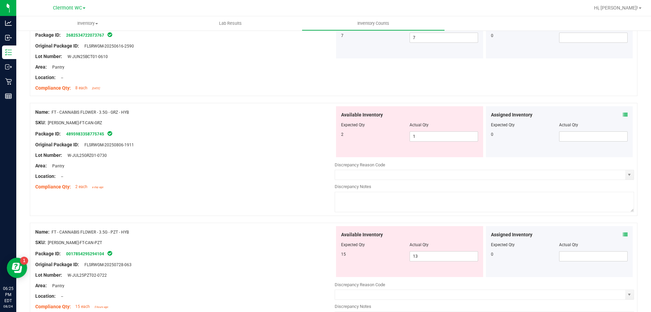
scroll to position [303, 0]
click at [623, 115] on icon at bounding box center [625, 115] width 5 height 5
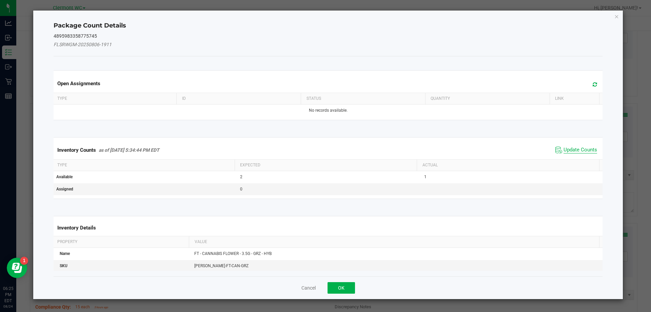
click at [577, 149] on span "Update Counts" at bounding box center [581, 150] width 34 height 7
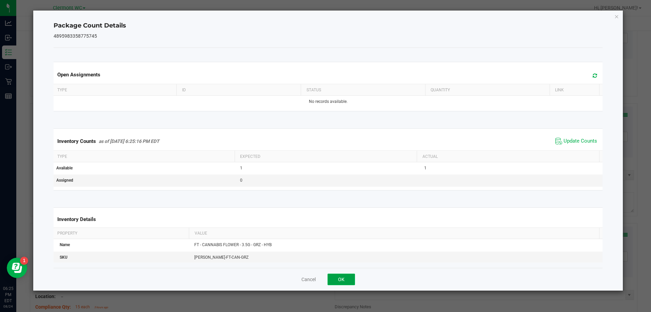
click at [348, 285] on button "OK" at bounding box center [341, 279] width 27 height 12
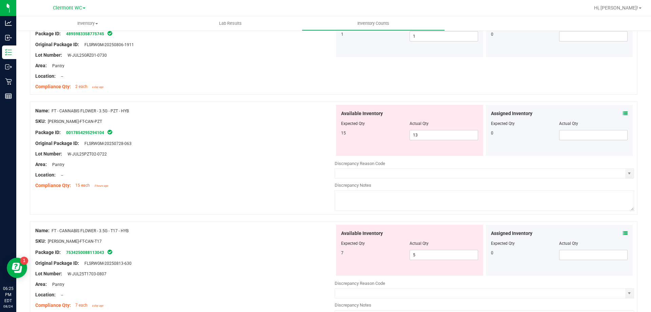
scroll to position [404, 0]
click at [623, 112] on icon at bounding box center [625, 113] width 5 height 5
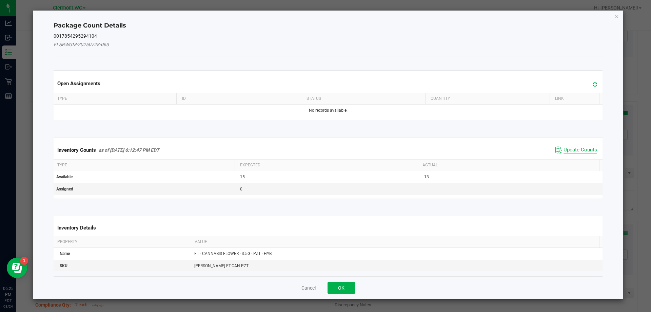
click at [575, 150] on span "Update Counts" at bounding box center [581, 150] width 34 height 7
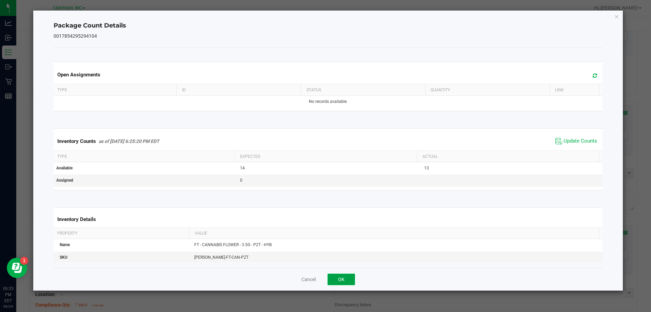
click at [346, 282] on button "OK" at bounding box center [341, 279] width 27 height 12
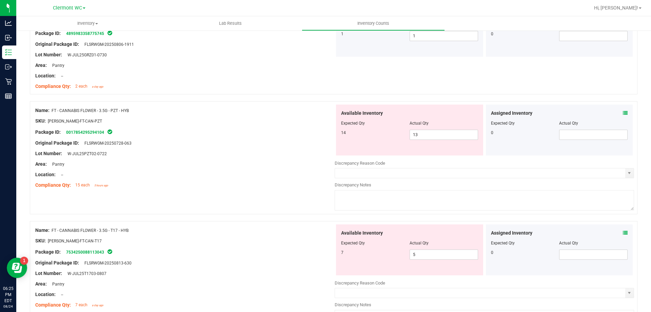
drag, startPoint x: 135, startPoint y: 111, endPoint x: 53, endPoint y: 112, distance: 82.1
click at [53, 112] on div "Name: FT - CANNABIS FLOWER - 3.5G - PZT - HYB" at bounding box center [185, 110] width 300 height 7
copy span "FT - CANNABIS FLOWER - 3.5G - PZT - HYB"
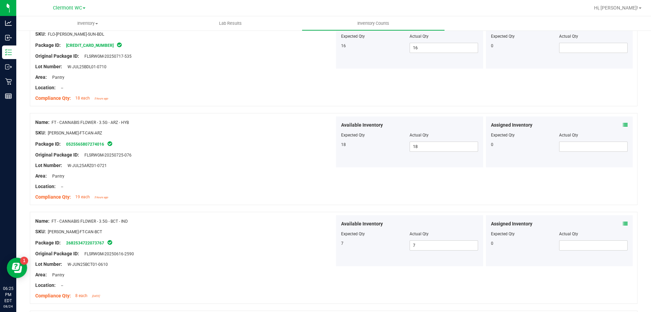
scroll to position [0, 0]
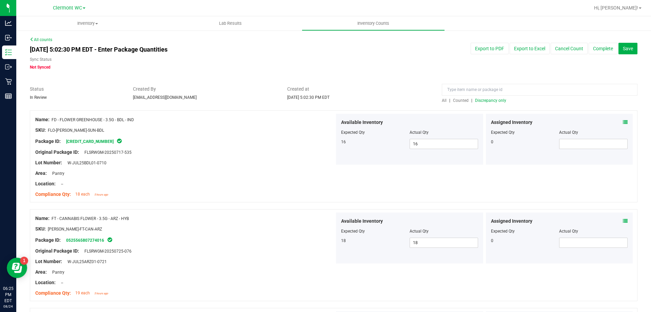
click at [442, 100] on span "All" at bounding box center [444, 100] width 5 height 5
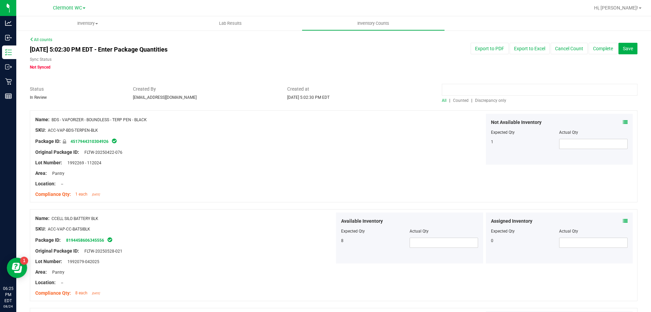
click at [479, 89] on input at bounding box center [540, 90] width 196 height 12
paste input "FT - CANNABIS FLOWER - 3.5G - PZT - HYB"
type input "FT - CANNABIS FLOWER - 3.5G - PZT - HYB"
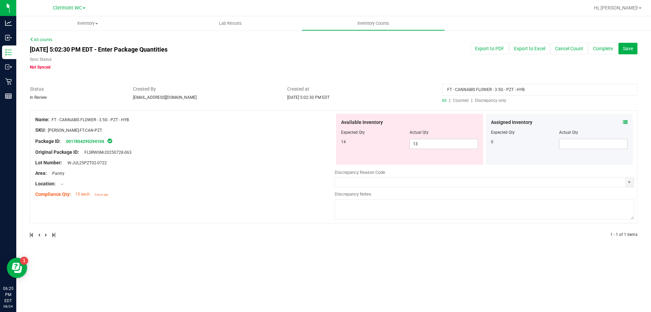
click at [625, 124] on icon at bounding box center [625, 122] width 5 height 5
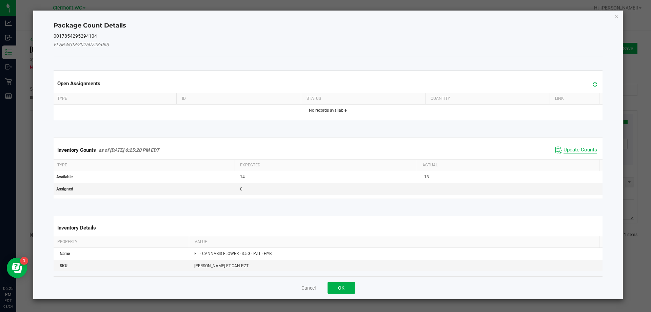
click at [570, 149] on span "Update Counts" at bounding box center [581, 150] width 34 height 7
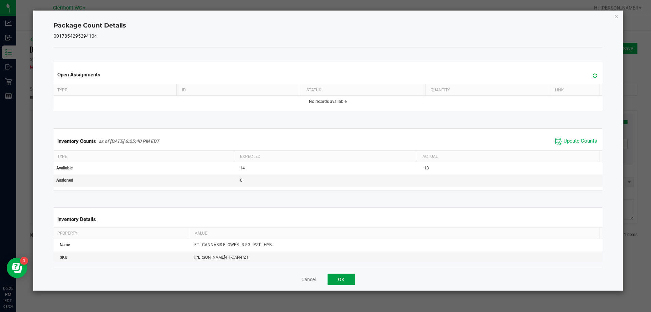
click at [331, 279] on button "OK" at bounding box center [341, 279] width 27 height 12
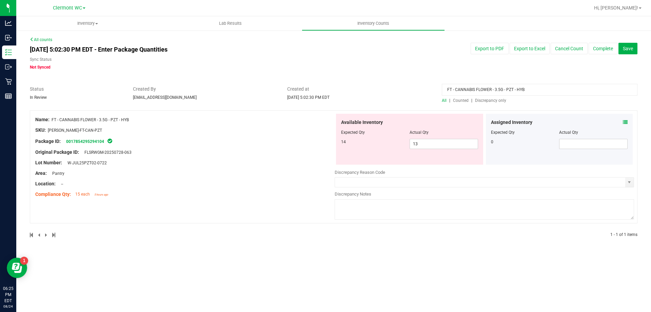
click at [449, 155] on div "Available Inventory Expected Qty Actual Qty 14 13 13" at bounding box center [409, 139] width 147 height 51
click at [442, 144] on input "13" at bounding box center [444, 143] width 68 height 9
type input "14"
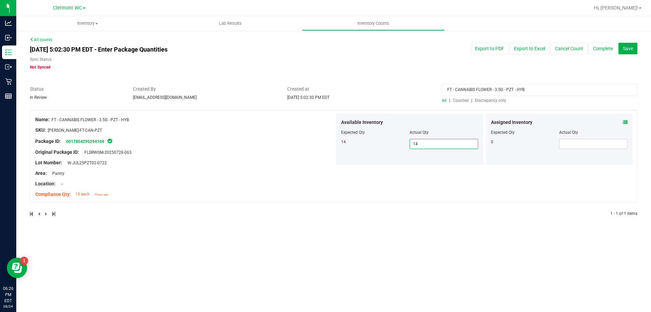
click at [542, 89] on input "FT - CANNABIS FLOWER - 3.5G - PZT - HYB" at bounding box center [540, 90] width 196 height 12
click at [497, 100] on span "Discrepancy only" at bounding box center [490, 100] width 31 height 5
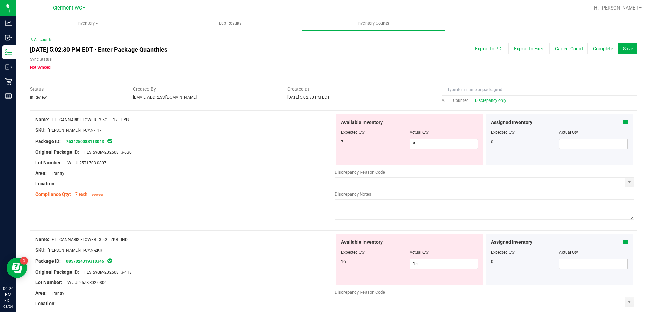
click at [196, 149] on div "Original Package ID: FLSRWGM-20250813-630" at bounding box center [185, 152] width 300 height 7
click at [443, 146] on span "5 5" at bounding box center [444, 144] width 69 height 10
click at [623, 122] on icon at bounding box center [625, 122] width 5 height 5
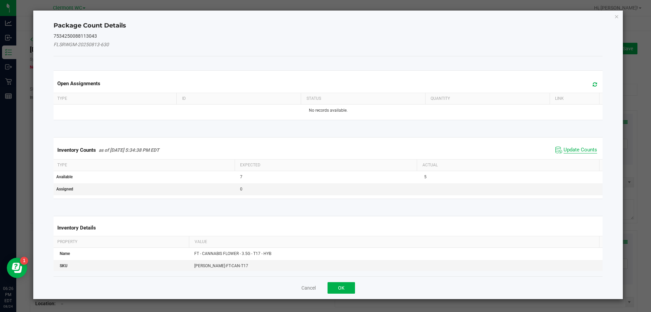
click at [573, 147] on span "Update Counts" at bounding box center [581, 150] width 34 height 7
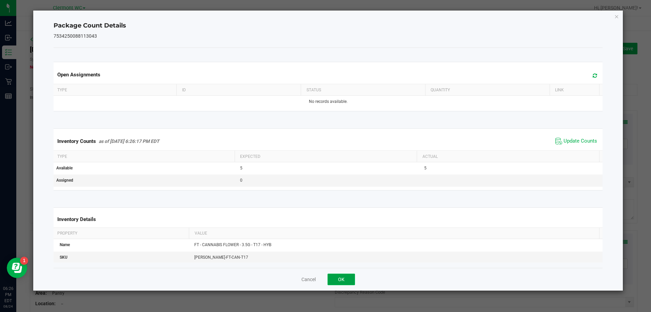
click at [339, 282] on button "OK" at bounding box center [341, 279] width 27 height 12
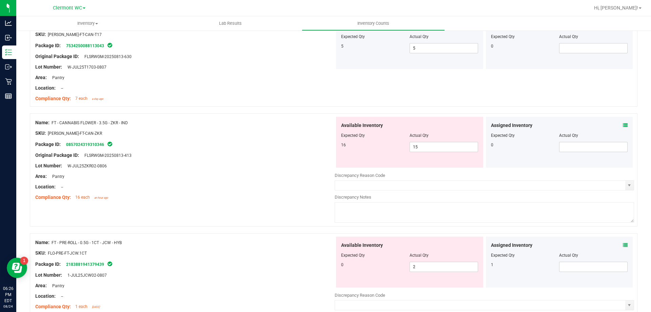
scroll to position [95, 0]
click at [435, 144] on span "15 15" at bounding box center [444, 147] width 69 height 10
click at [623, 128] on icon at bounding box center [625, 125] width 5 height 5
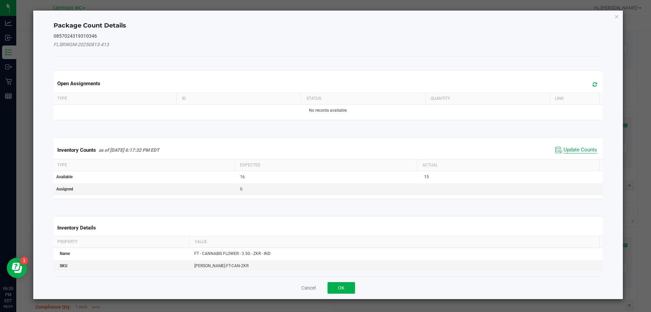
click at [583, 149] on span "Update Counts" at bounding box center [581, 150] width 34 height 7
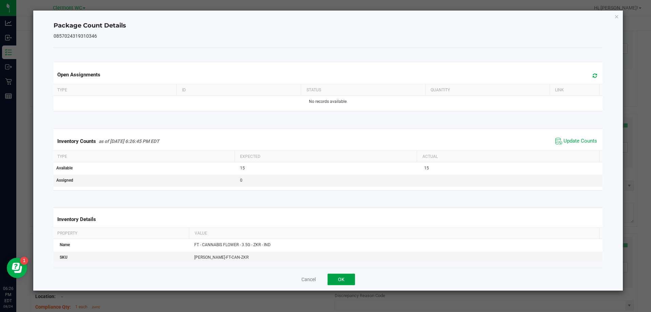
click at [346, 274] on button "OK" at bounding box center [341, 279] width 27 height 12
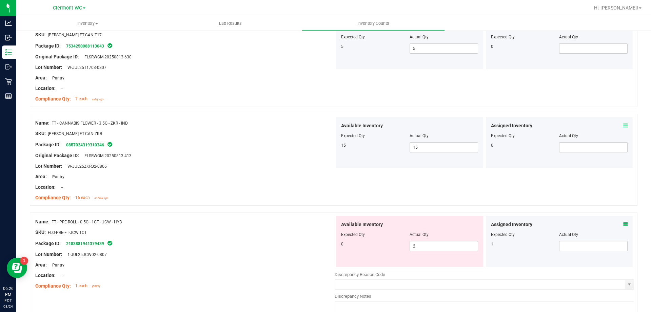
click at [623, 224] on icon at bounding box center [625, 224] width 5 height 5
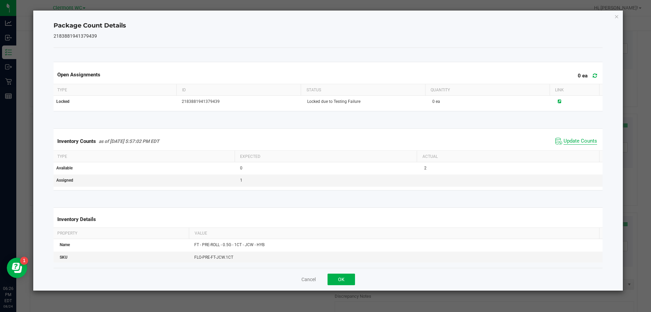
click at [571, 138] on span "Update Counts" at bounding box center [581, 141] width 34 height 7
click at [343, 279] on button "OK" at bounding box center [341, 279] width 27 height 12
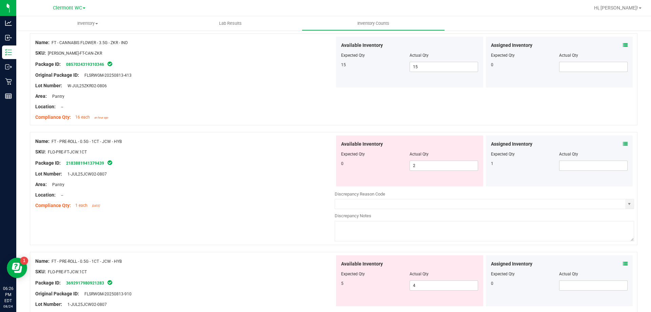
scroll to position [177, 0]
drag, startPoint x: 145, startPoint y: 143, endPoint x: 55, endPoint y: 140, distance: 90.6
click at [54, 140] on div "Name: FT - PRE-ROLL - 0.5G - 1CT - JCW - HYB" at bounding box center [185, 140] width 300 height 7
click at [122, 137] on div "Name: FT - PRE-ROLL - 0.5G - 1CT - JCW - HYB" at bounding box center [185, 140] width 300 height 7
drag, startPoint x: 125, startPoint y: 141, endPoint x: 57, endPoint y: 140, distance: 67.5
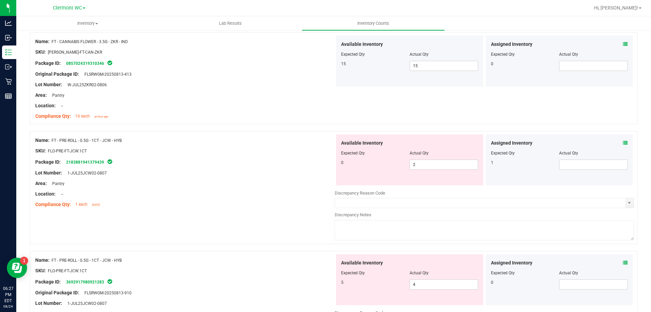
click at [53, 139] on div "Name: FT - PRE-ROLL - 0.5G - 1CT - JCW - HYB" at bounding box center [185, 140] width 300 height 7
copy span "FT - PRE-ROLL - 0.5G - 1CT - JCW - HYB"
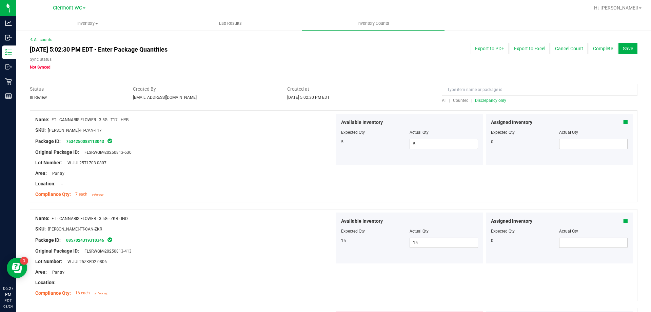
click at [442, 98] on span "All" at bounding box center [444, 100] width 5 height 5
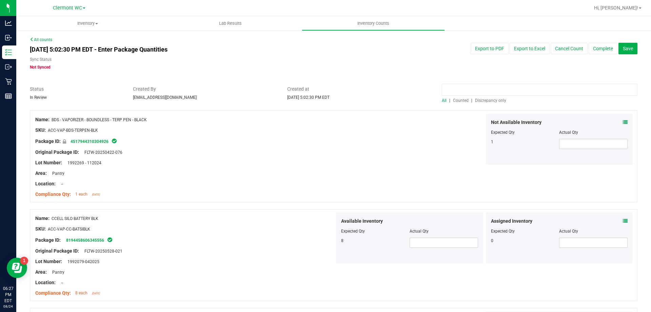
click at [487, 89] on input at bounding box center [540, 90] width 196 height 12
paste input "FT - PRE-ROLL - 0.5G - 1CT - JCW - HYB"
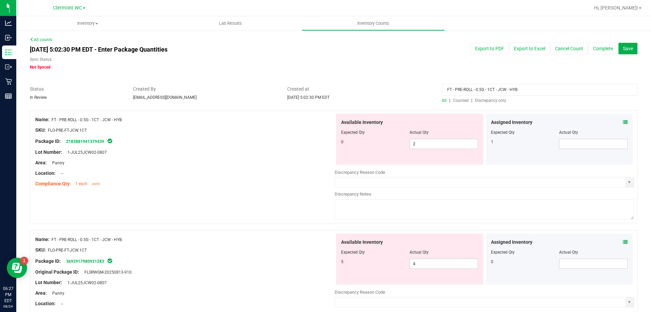
type input "FT - PRE-ROLL - 0.5G - 1CT - JCW - HYB"
click at [623, 123] on icon at bounding box center [625, 122] width 5 height 5
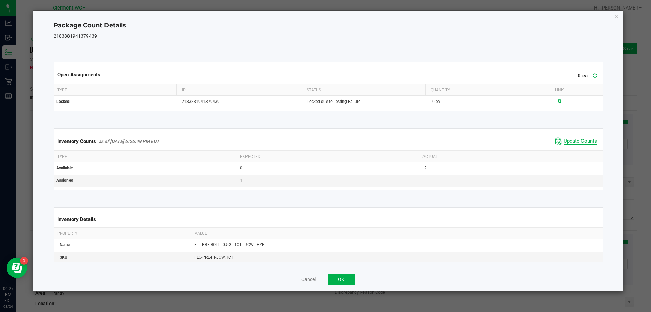
click at [568, 140] on span "Update Counts" at bounding box center [581, 141] width 34 height 7
click at [341, 280] on button "OK" at bounding box center [341, 279] width 27 height 12
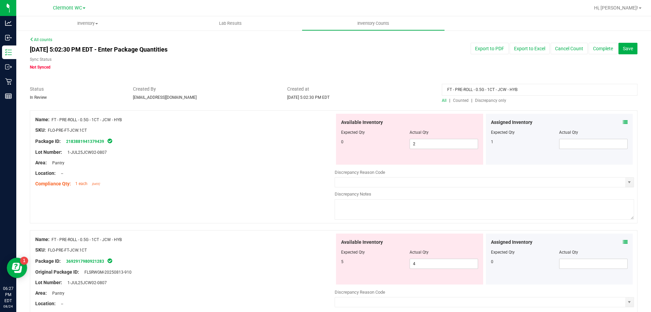
click at [623, 241] on icon at bounding box center [625, 242] width 5 height 5
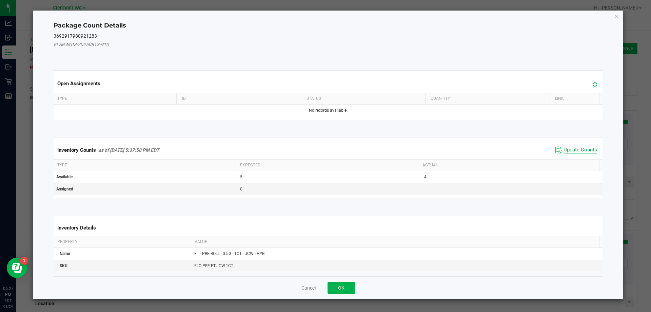
click at [568, 151] on span "Update Counts" at bounding box center [581, 150] width 34 height 7
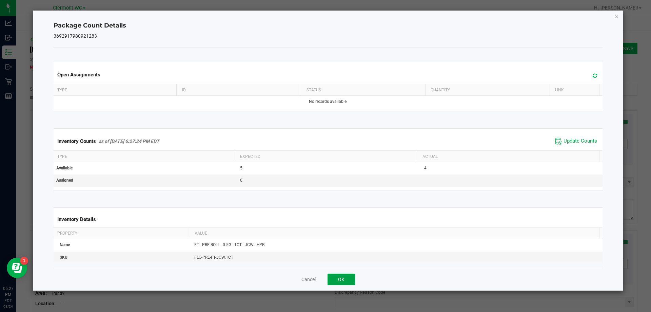
drag, startPoint x: 332, startPoint y: 277, endPoint x: 339, endPoint y: 273, distance: 7.7
click at [332, 277] on button "OK" at bounding box center [341, 279] width 27 height 12
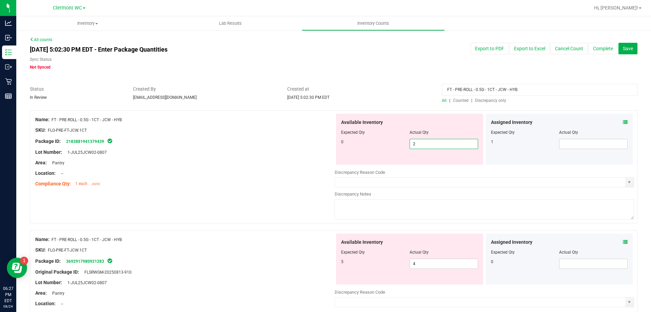
click at [425, 147] on span "2 2" at bounding box center [444, 144] width 69 height 10
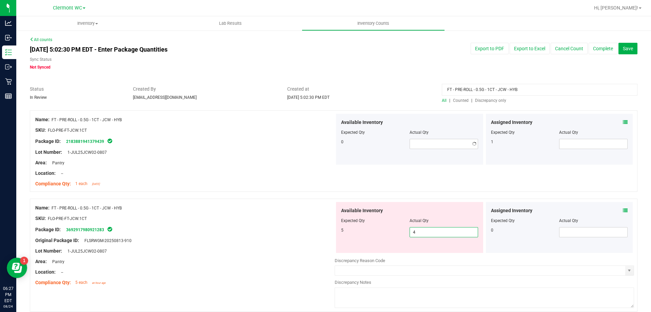
click at [456, 261] on div "Available Inventory Expected Qty Actual Qty 5 4 4" at bounding box center [485, 256] width 300 height 108
type input "5"
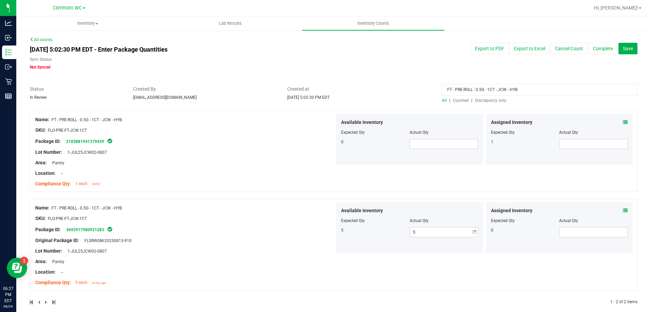
click at [399, 187] on div "Name: FT - PRE-ROLL - 0.5G - 1CT - JCW - HYB SKU: FLO-PRE-FT-JCW.1CT Package ID…" at bounding box center [334, 150] width 608 height 81
click at [623, 123] on icon at bounding box center [625, 122] width 5 height 5
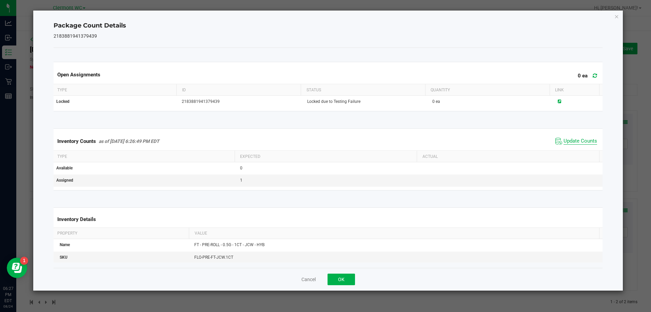
click at [576, 141] on span "Update Counts" at bounding box center [581, 141] width 34 height 7
click at [340, 281] on button "OK" at bounding box center [341, 279] width 27 height 12
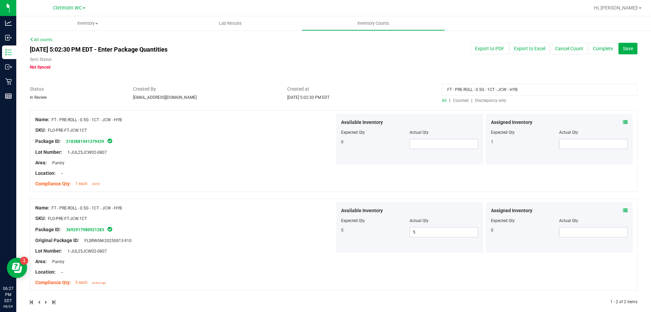
drag, startPoint x: 534, startPoint y: 90, endPoint x: 292, endPoint y: 90, distance: 241.6
click at [292, 90] on div "Status In Review Created By [EMAIL_ADDRESS][DOMAIN_NAME] Created at [DATE] 5:02…" at bounding box center [334, 94] width 618 height 18
click at [262, 127] on div "SKU: FLO-PRE-FT-JCW.1CT" at bounding box center [185, 130] width 300 height 7
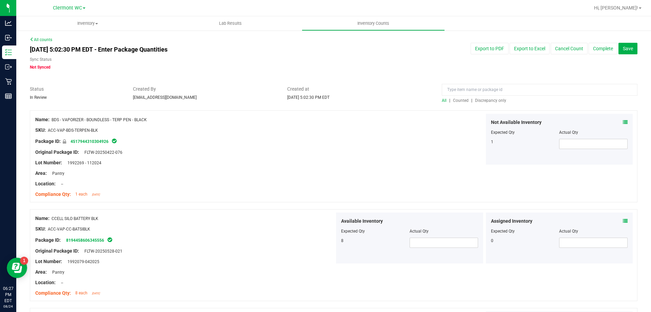
click at [481, 103] on div "All | Counted | Discrepancy only" at bounding box center [540, 100] width 196 height 6
click at [485, 100] on span "Discrepancy only" at bounding box center [490, 100] width 31 height 5
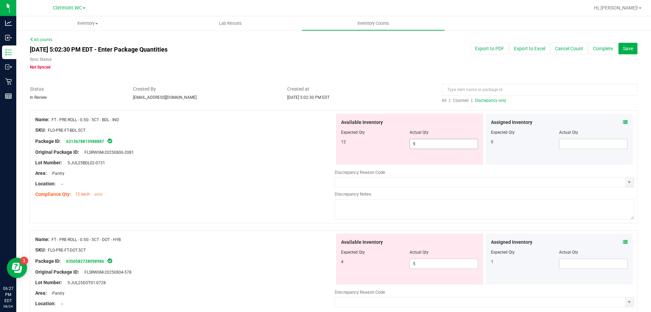
click at [439, 145] on span "9 9" at bounding box center [444, 144] width 69 height 10
type input "12"
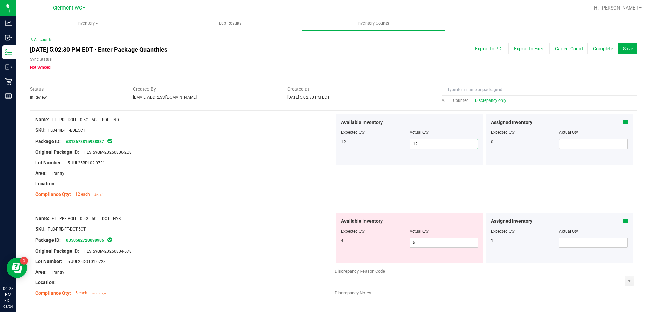
click at [313, 198] on div "Name: FT - PRE-ROLL - 0.5G - 5CT - BDL - IND SKU: FLO-PRE-FT-BDL.5CT Package ID…" at bounding box center [185, 157] width 300 height 87
click at [623, 220] on div "Assigned Inventory Expected Qty Actual Qty 1" at bounding box center [559, 237] width 147 height 51
click at [623, 222] on icon at bounding box center [625, 220] width 5 height 5
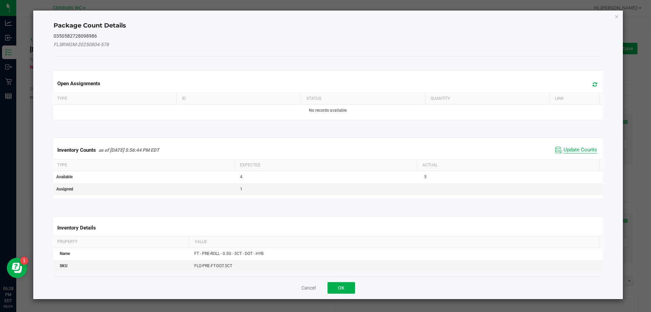
click at [580, 150] on span "Update Counts" at bounding box center [581, 150] width 34 height 7
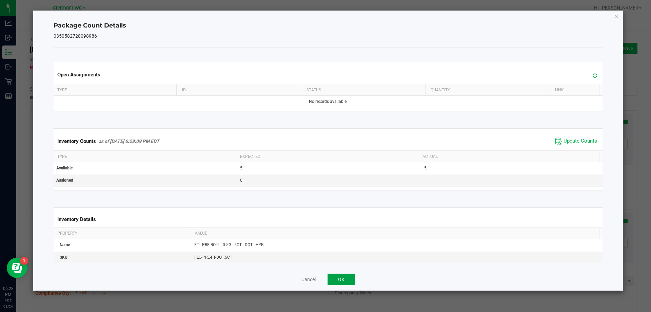
click at [348, 280] on button "OK" at bounding box center [341, 279] width 27 height 12
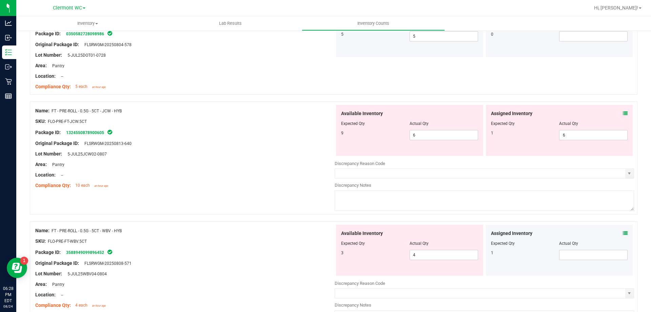
scroll to position [207, 0]
click at [629, 113] on div "Assigned Inventory Expected Qty Actual Qty 1 6 6" at bounding box center [560, 129] width 150 height 51
click at [623, 112] on icon at bounding box center [625, 112] width 5 height 5
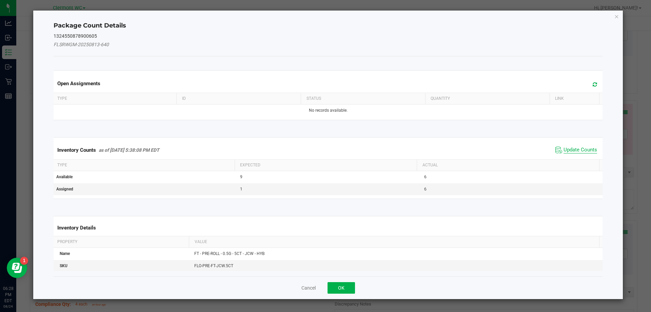
click at [577, 149] on span "Update Counts" at bounding box center [581, 150] width 34 height 7
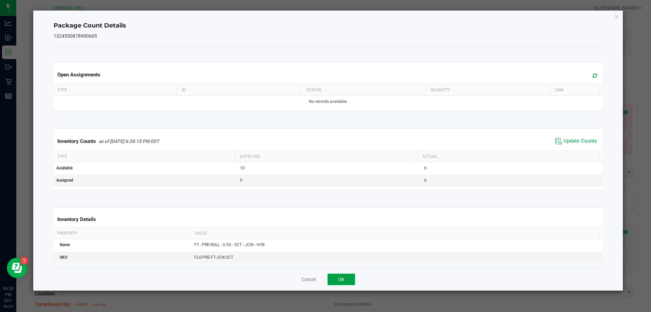
click at [344, 281] on button "OK" at bounding box center [341, 279] width 27 height 12
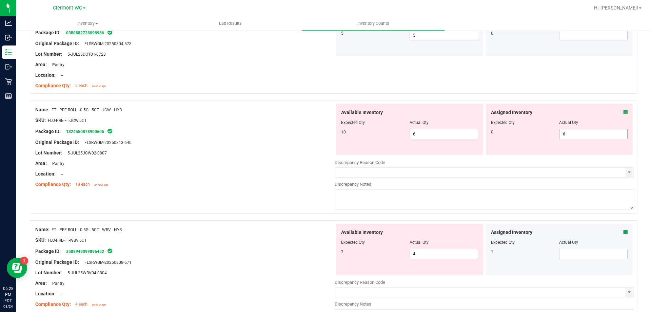
click at [569, 134] on span "6 6" at bounding box center [593, 134] width 69 height 10
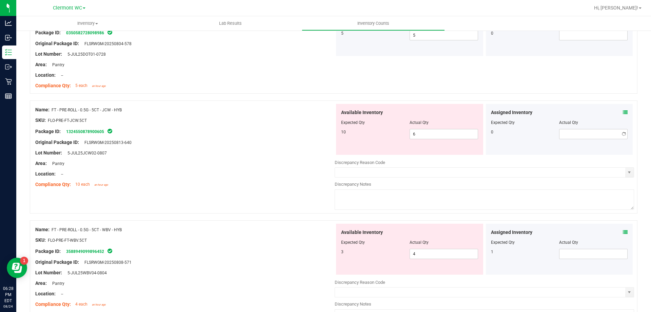
click at [448, 93] on div "Name: FT - PRE-ROLL - 0.5G - 5CT - DOT - HYB SKU: FLO-PRE-FT-DOT.5CT Package ID…" at bounding box center [334, 48] width 608 height 92
click at [422, 134] on span "6 6" at bounding box center [444, 134] width 69 height 10
click at [421, 134] on input "6" at bounding box center [444, 133] width 68 height 9
type input "10"
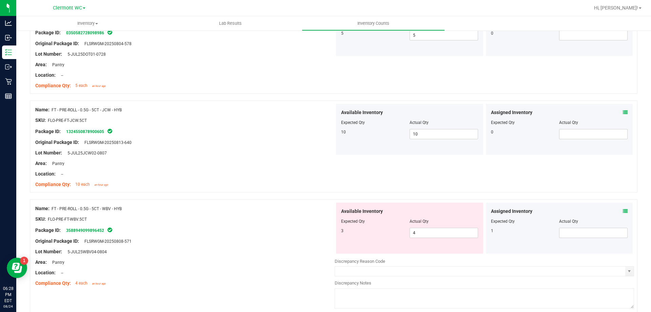
click at [272, 140] on div "Original Package ID: FLSRWGM-20250813-640" at bounding box center [185, 142] width 300 height 7
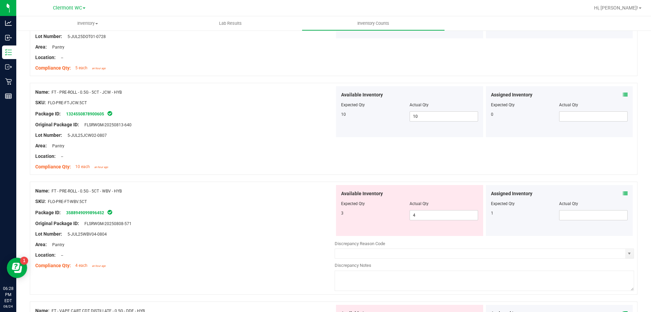
scroll to position [241, 0]
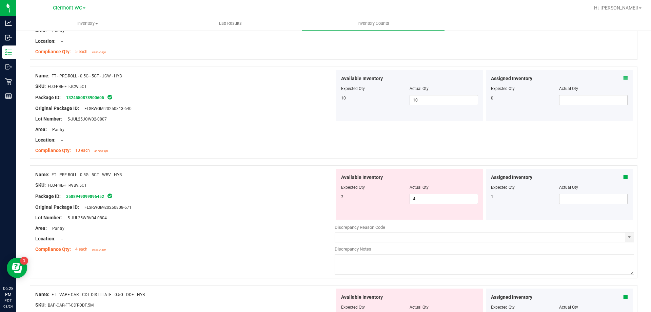
click at [623, 177] on icon at bounding box center [625, 177] width 5 height 5
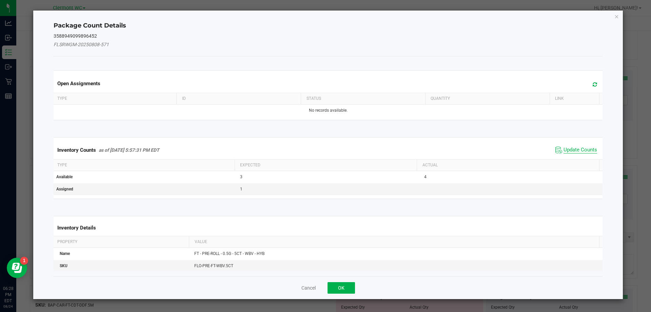
click at [580, 149] on span "Update Counts" at bounding box center [581, 150] width 34 height 7
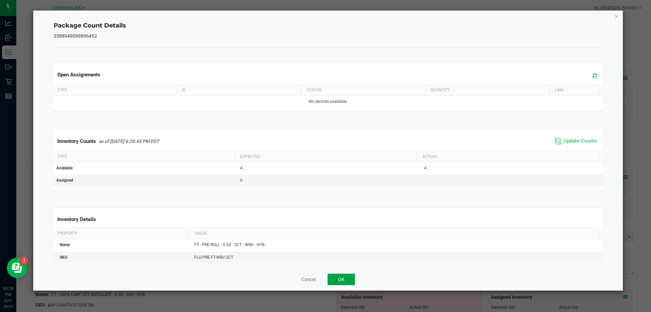
click at [339, 279] on button "OK" at bounding box center [341, 279] width 27 height 12
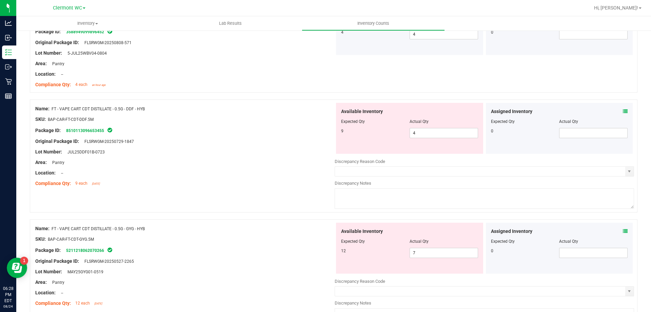
scroll to position [406, 0]
click at [623, 112] on icon at bounding box center [625, 110] width 5 height 5
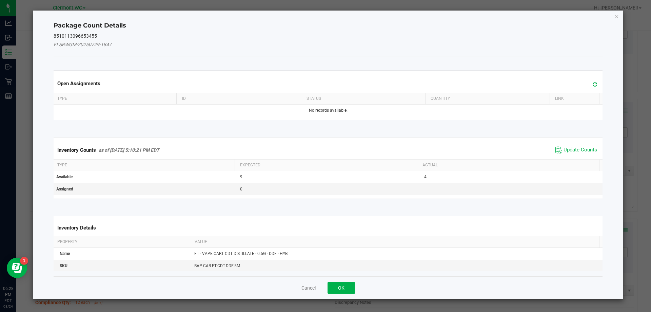
click at [618, 18] on icon "Close" at bounding box center [617, 16] width 5 height 8
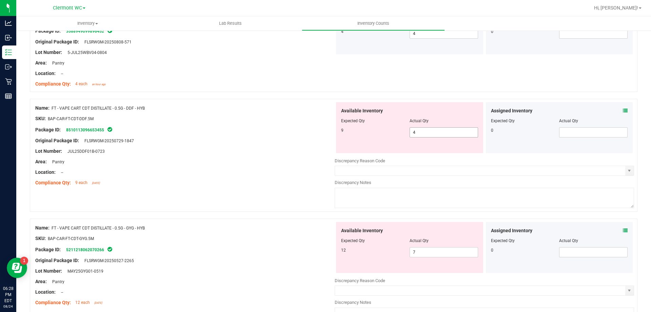
click at [449, 134] on span "4 4" at bounding box center [444, 132] width 69 height 10
type input "9"
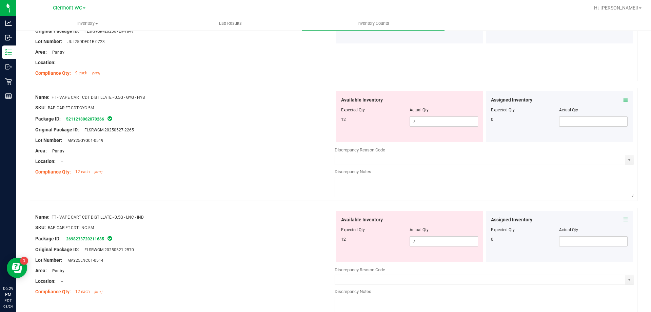
scroll to position [516, 0]
click at [431, 122] on input "7" at bounding box center [444, 121] width 68 height 9
type input "12"
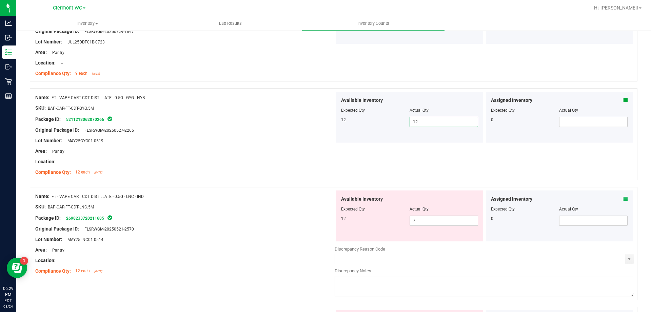
click at [263, 226] on div "Original Package ID: FLSRWGM-20250521-2570" at bounding box center [185, 228] width 300 height 7
click at [432, 221] on input "7" at bounding box center [444, 220] width 68 height 9
type input "5"
type input "12"
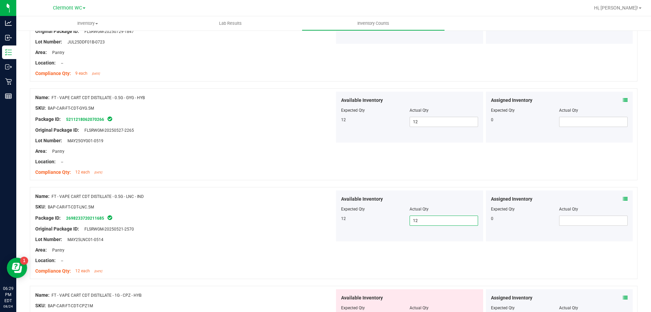
click at [273, 186] on div at bounding box center [334, 183] width 608 height 7
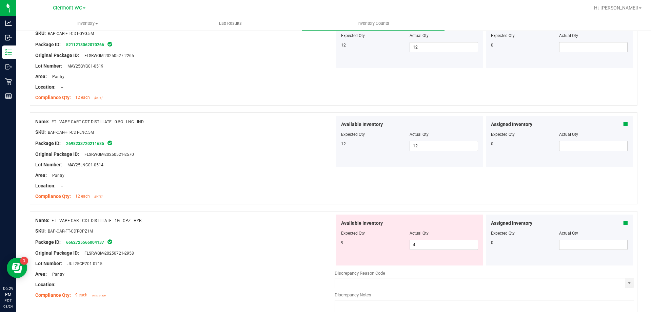
scroll to position [617, 0]
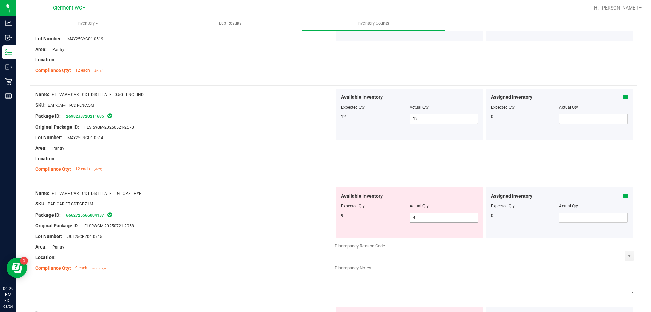
click at [437, 219] on span "4 4" at bounding box center [444, 217] width 69 height 10
type input "9"
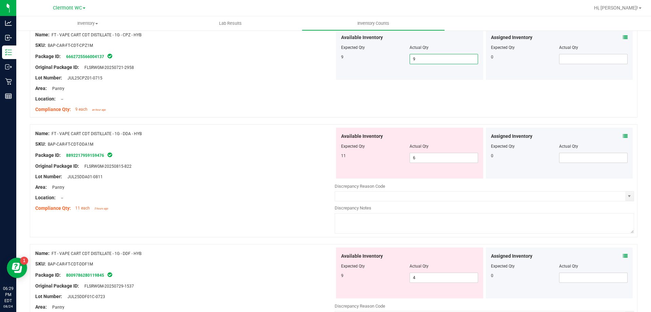
scroll to position [776, 0]
click at [443, 158] on input "6" at bounding box center [444, 157] width 68 height 9
type input "11"
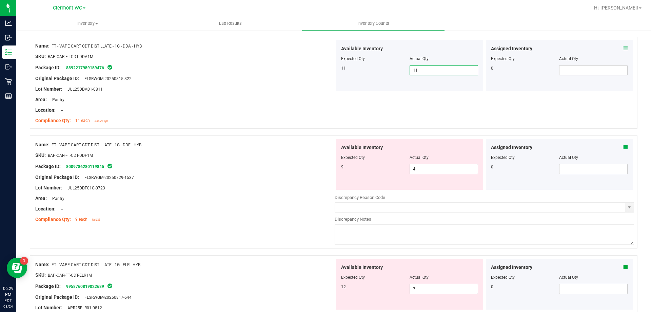
scroll to position [864, 0]
click at [439, 170] on input "4" at bounding box center [444, 168] width 68 height 9
type input "5"
type input "9"
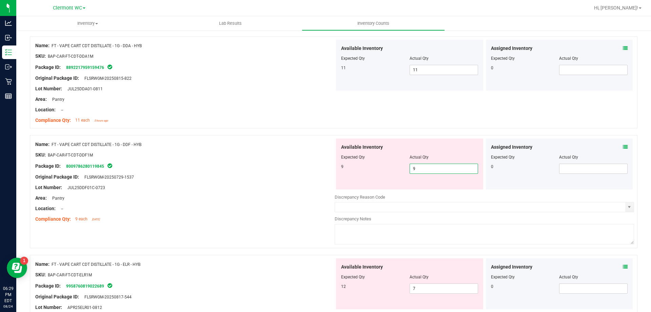
type input "9"
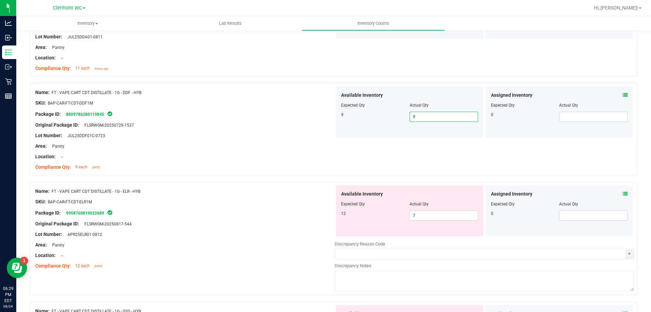
scroll to position [931, 0]
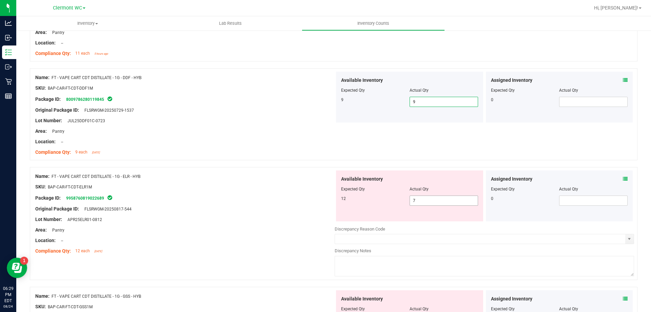
click at [449, 202] on input "7" at bounding box center [444, 200] width 68 height 9
type input "12"
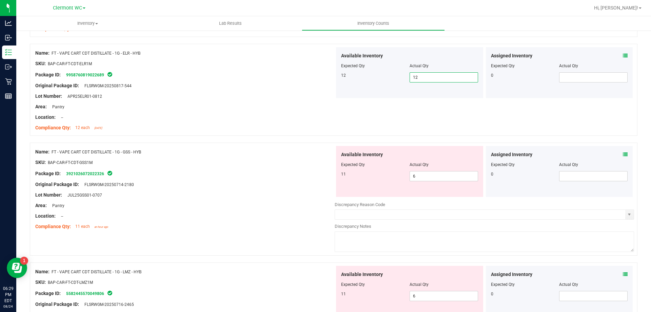
scroll to position [1054, 0]
click at [446, 177] on input "6" at bounding box center [444, 175] width 68 height 9
type input "11"
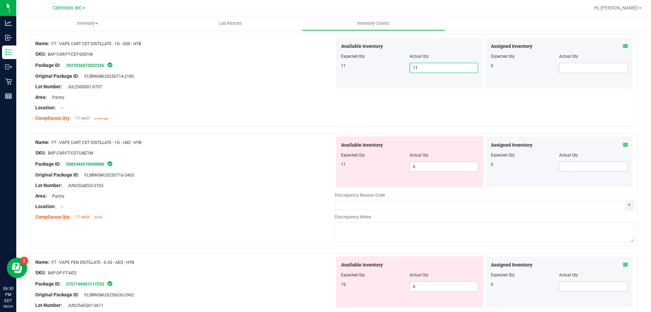
scroll to position [1162, 0]
click at [441, 170] on input "6" at bounding box center [444, 166] width 68 height 9
type input "11"
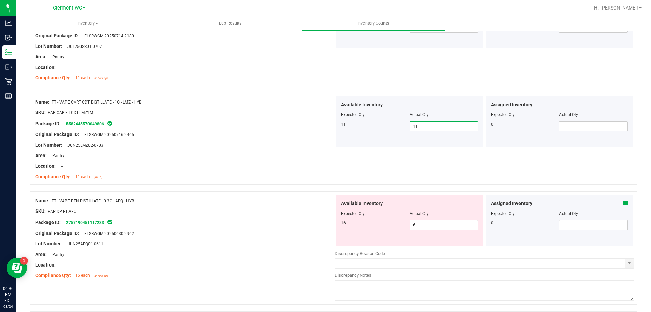
scroll to position [1262, 0]
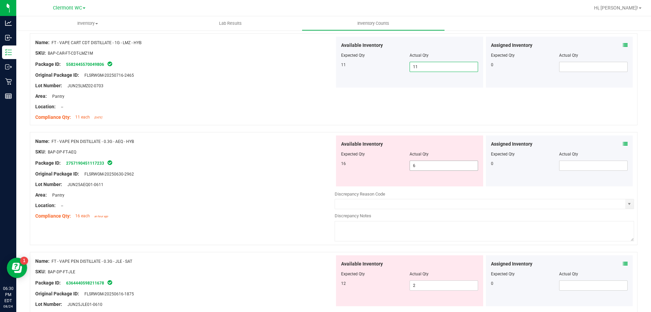
click at [448, 167] on input "6" at bounding box center [444, 165] width 68 height 9
type input "16"
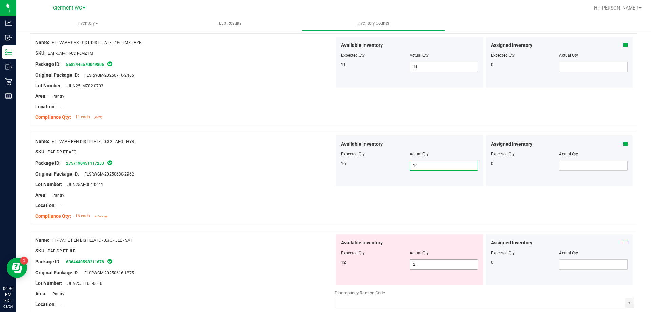
click at [415, 266] on input "2" at bounding box center [444, 264] width 68 height 9
type input "12"
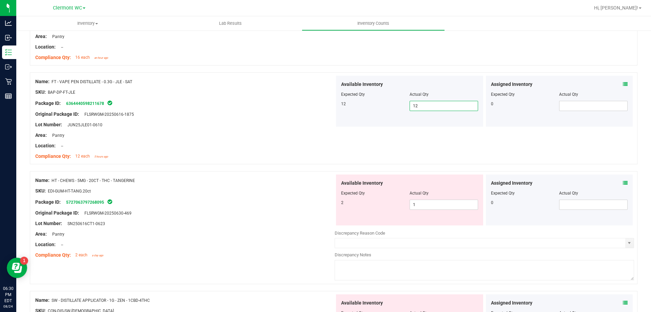
scroll to position [1424, 0]
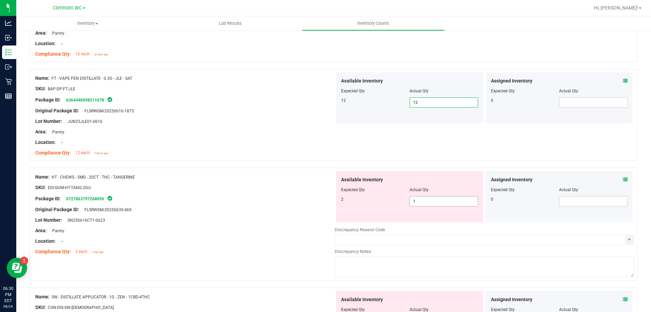
click at [446, 201] on input "1" at bounding box center [444, 200] width 68 height 9
click at [623, 178] on icon at bounding box center [625, 179] width 5 height 5
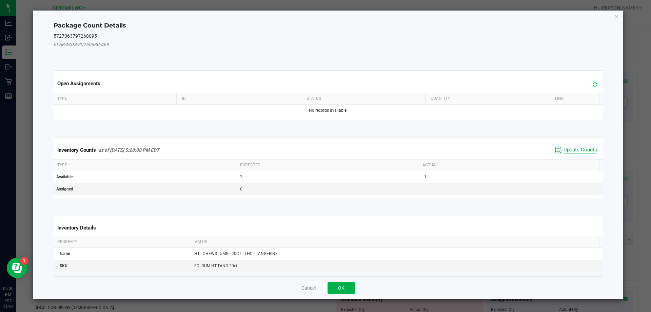
click at [577, 150] on span "Update Counts" at bounding box center [581, 150] width 34 height 7
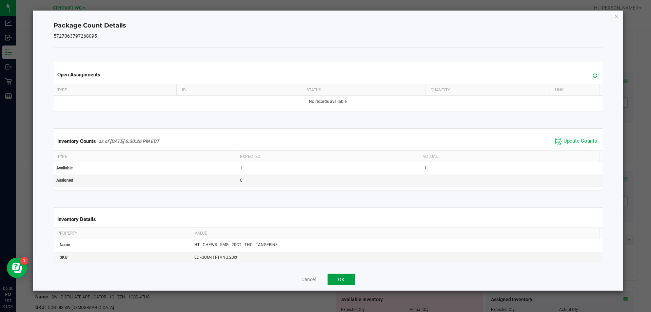
click at [351, 280] on button "OK" at bounding box center [341, 279] width 27 height 12
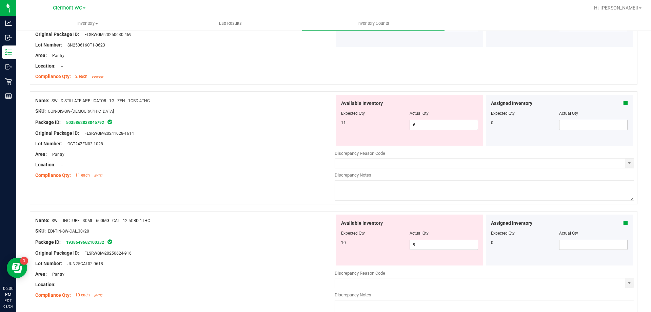
scroll to position [1603, 0]
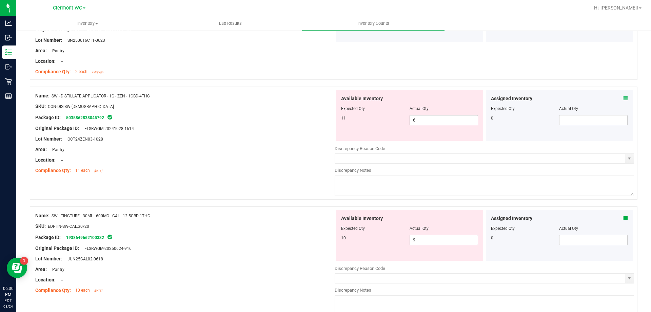
click at [451, 121] on input "6" at bounding box center [444, 119] width 68 height 9
type input "11"
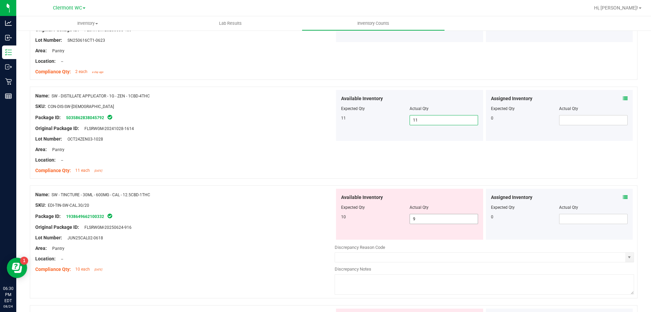
click at [447, 218] on input "9" at bounding box center [444, 218] width 68 height 9
type input "10"
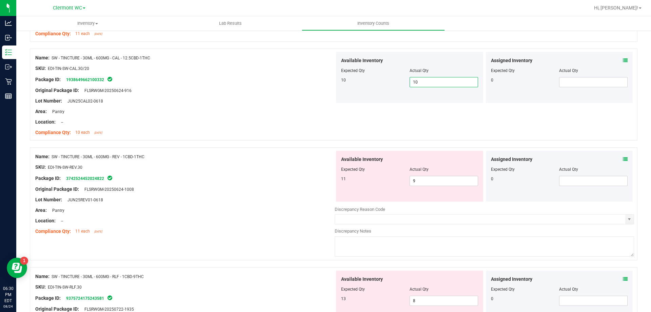
scroll to position [1746, 0]
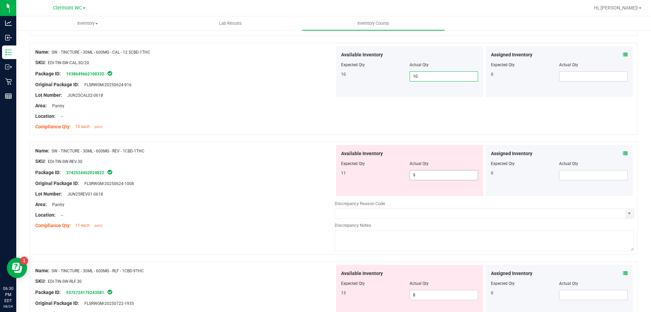
click at [455, 176] on input "9" at bounding box center [444, 174] width 68 height 9
type input "11"
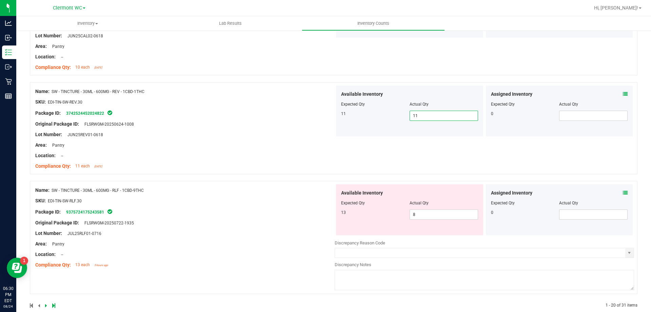
scroll to position [1817, 0]
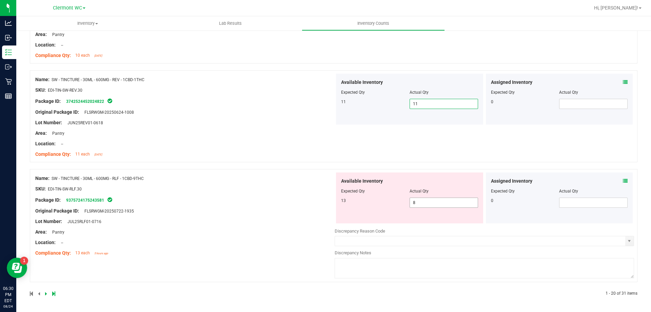
click at [453, 203] on input "8" at bounding box center [444, 202] width 68 height 9
type input "13"
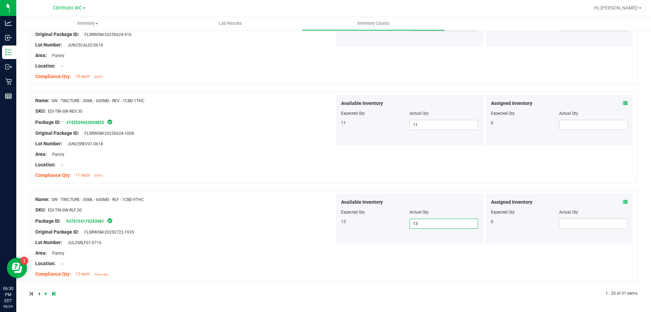
click at [47, 293] on link at bounding box center [46, 293] width 3 height 5
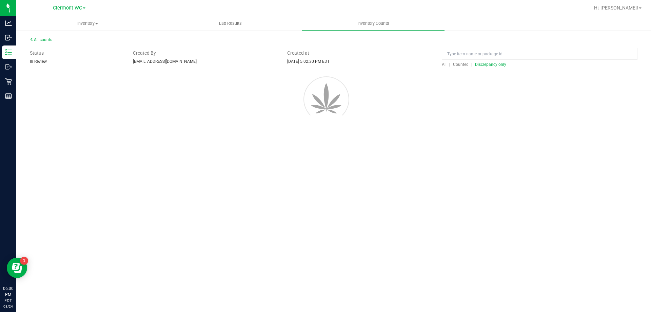
scroll to position [0, 0]
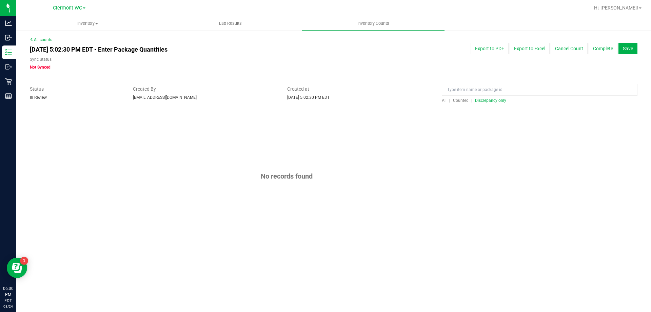
click at [497, 99] on span "Discrepancy only" at bounding box center [490, 100] width 31 height 5
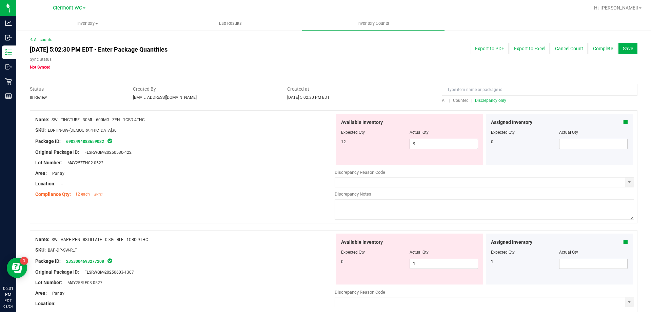
click at [434, 148] on input "9" at bounding box center [444, 143] width 68 height 9
type input "12"
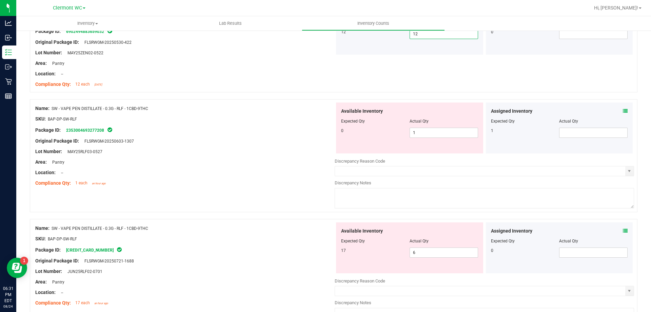
scroll to position [109, 0]
click at [623, 112] on icon at bounding box center [625, 111] width 5 height 5
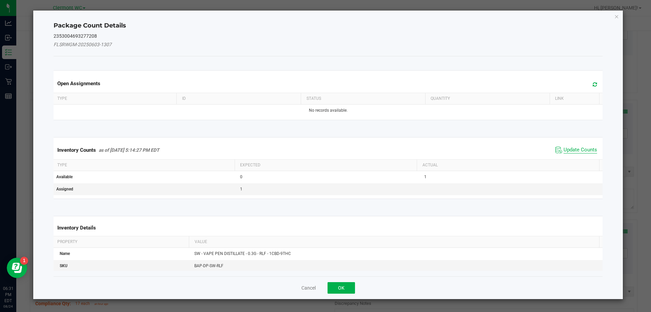
click at [575, 151] on span "Update Counts" at bounding box center [581, 150] width 34 height 7
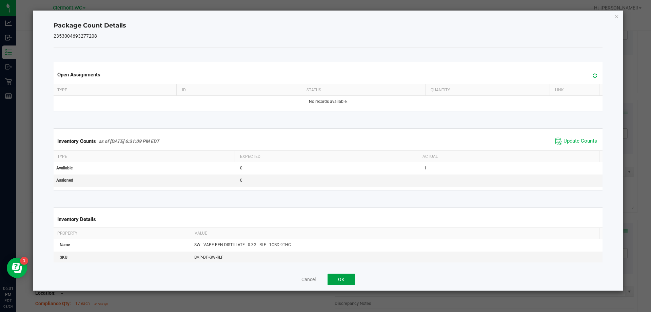
click at [346, 277] on button "OK" at bounding box center [341, 279] width 27 height 12
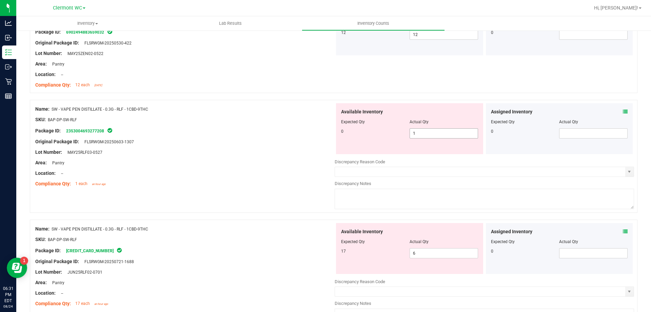
click at [441, 133] on input "1" at bounding box center [444, 133] width 68 height 9
click at [433, 253] on div "Available Inventory Expected Qty Actual Qty 17 6 6" at bounding box center [485, 277] width 300 height 108
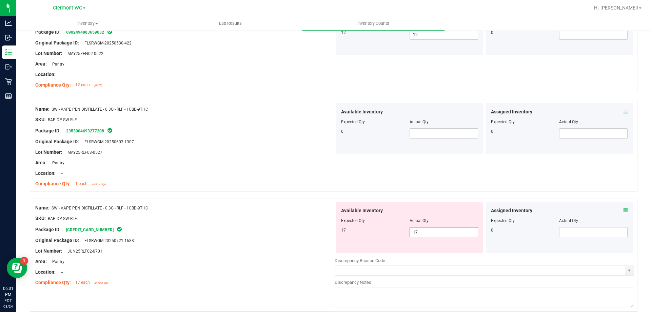
type input "17"
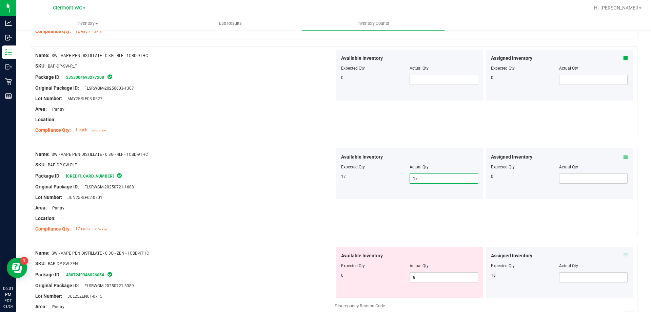
scroll to position [230, 0]
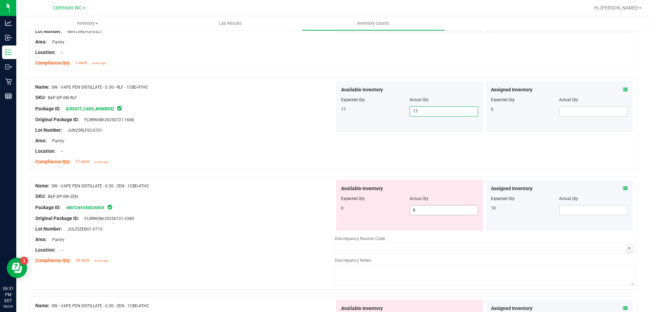
click at [438, 212] on input "8" at bounding box center [444, 209] width 68 height 9
click at [623, 189] on icon at bounding box center [625, 188] width 5 height 5
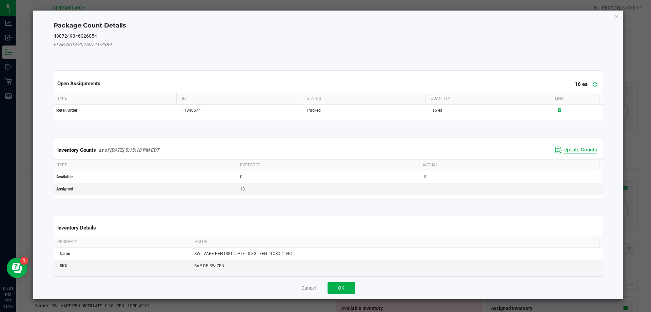
click at [578, 148] on span "Update Counts" at bounding box center [581, 150] width 34 height 7
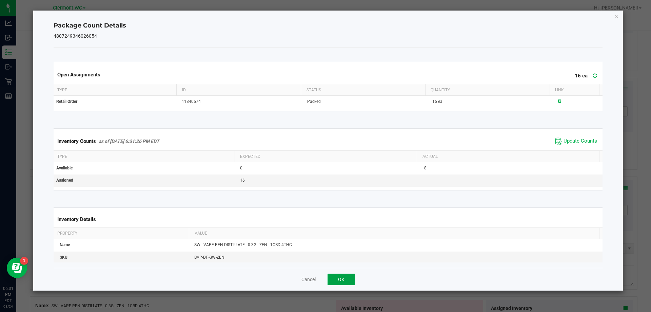
click at [352, 281] on button "OK" at bounding box center [341, 279] width 27 height 12
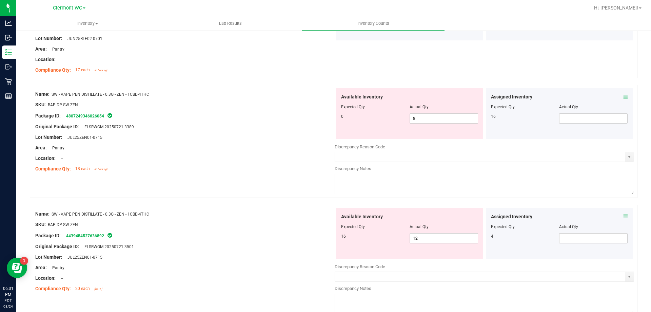
scroll to position [361, 0]
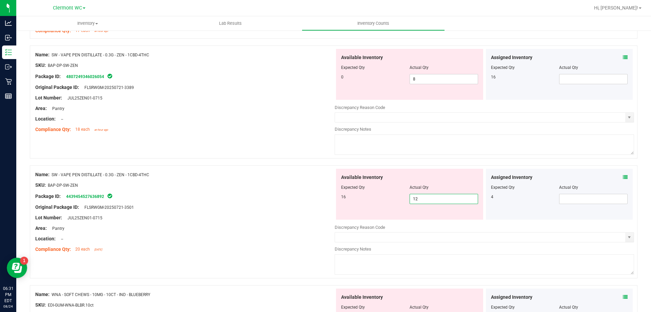
click at [426, 197] on span "12 12" at bounding box center [444, 199] width 69 height 10
click at [438, 79] on input "8" at bounding box center [444, 78] width 68 height 9
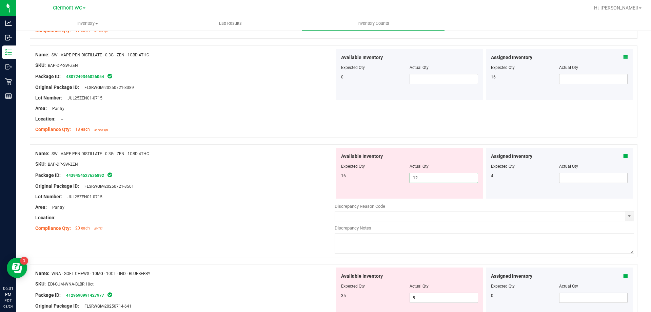
drag, startPoint x: 426, startPoint y: 194, endPoint x: 389, endPoint y: 202, distance: 38.1
click at [389, 202] on div "Available Inventory Expected Qty Actual Qty 16 12 12" at bounding box center [485, 202] width 300 height 108
type input "16"
click at [297, 207] on div "Area: Pantry" at bounding box center [185, 207] width 300 height 7
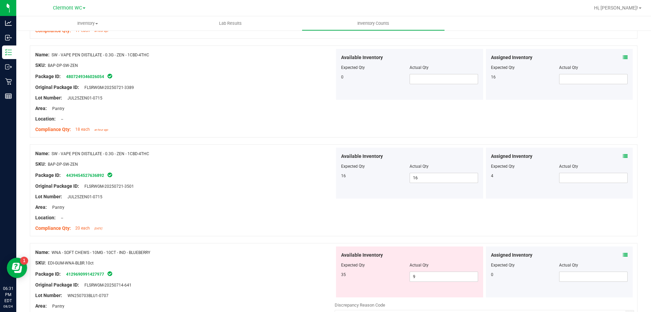
drag, startPoint x: 280, startPoint y: 159, endPoint x: 265, endPoint y: 174, distance: 20.4
click at [277, 159] on div at bounding box center [185, 158] width 300 height 3
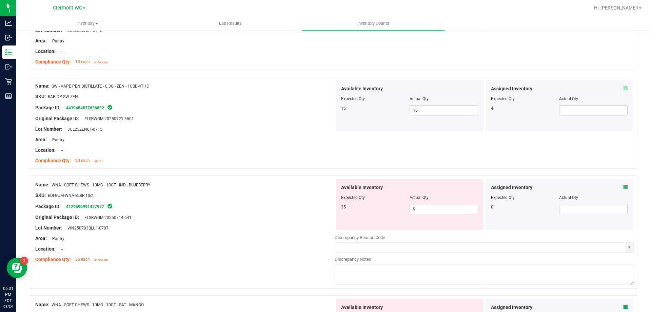
scroll to position [429, 0]
click at [420, 212] on span "9 9" at bounding box center [444, 209] width 69 height 10
click at [420, 212] on input "9" at bounding box center [444, 208] width 68 height 9
type input "35"
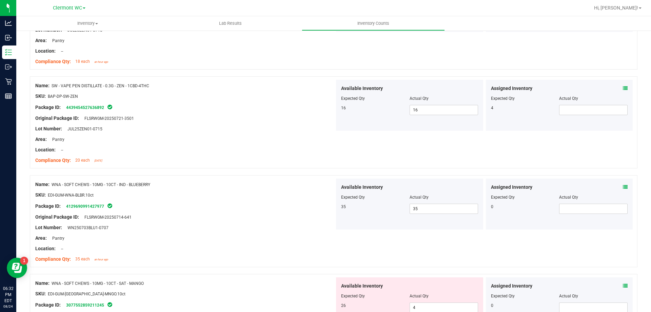
drag, startPoint x: 213, startPoint y: 230, endPoint x: 207, endPoint y: 230, distance: 6.1
click at [208, 230] on div "Lot Number: WN250703BLU1-0707" at bounding box center [185, 227] width 300 height 7
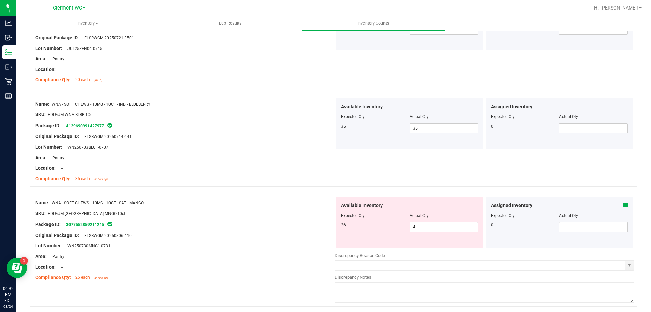
scroll to position [531, 0]
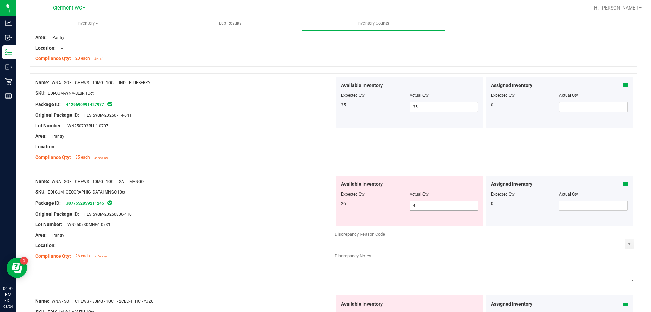
click at [434, 205] on span "4 4" at bounding box center [444, 206] width 69 height 10
type input "26"
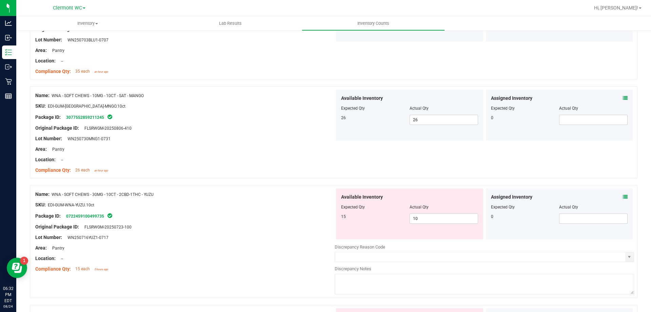
scroll to position [666, 0]
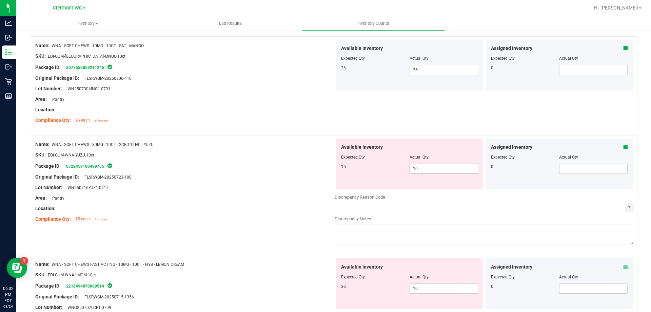
click at [422, 171] on span "10 10" at bounding box center [444, 169] width 69 height 10
type input "15"
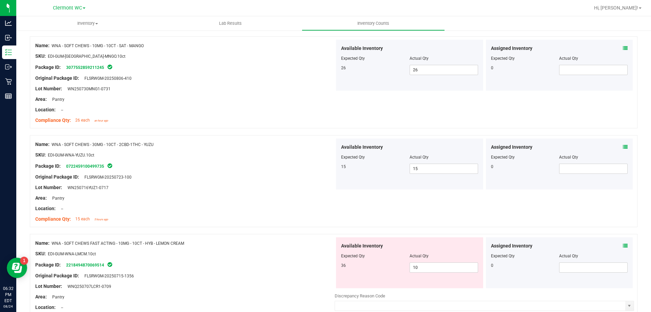
click at [238, 254] on div "SKU: EDI-GUM-WNA-LMCM.10ct" at bounding box center [185, 253] width 300 height 7
click at [422, 265] on span "10 10" at bounding box center [444, 267] width 69 height 10
type input "1"
type input "35"
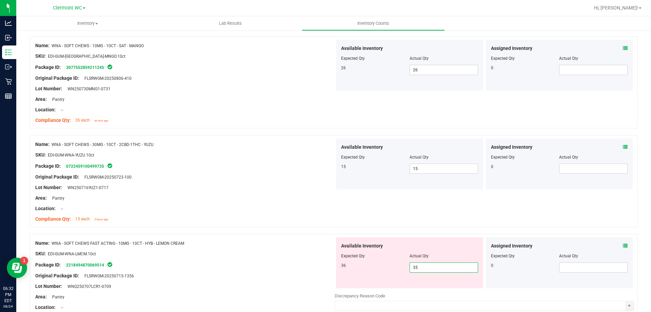
click at [217, 247] on div at bounding box center [185, 248] width 300 height 3
click at [623, 247] on icon at bounding box center [625, 245] width 5 height 5
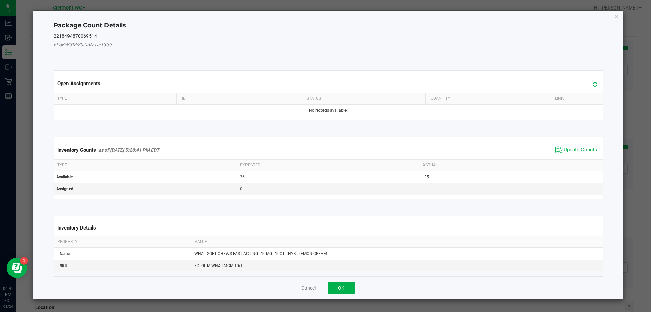
click at [573, 152] on span "Update Counts" at bounding box center [581, 150] width 34 height 7
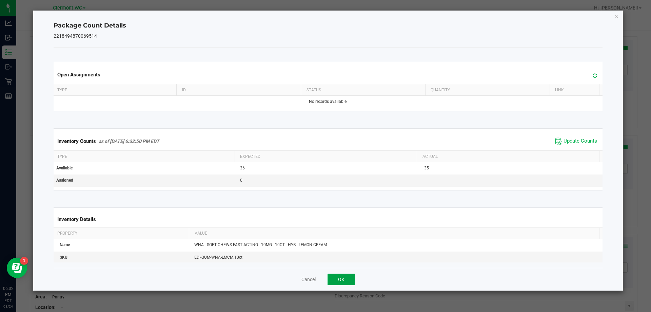
click at [344, 279] on button "OK" at bounding box center [341, 279] width 27 height 12
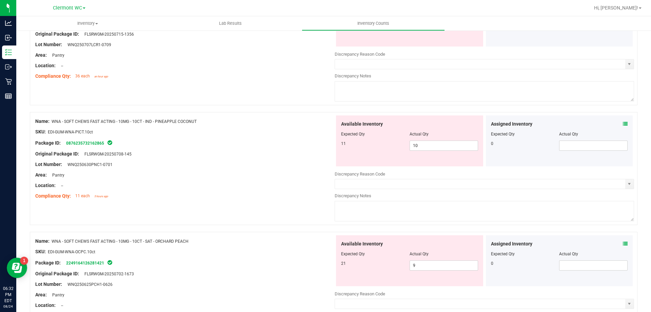
scroll to position [910, 0]
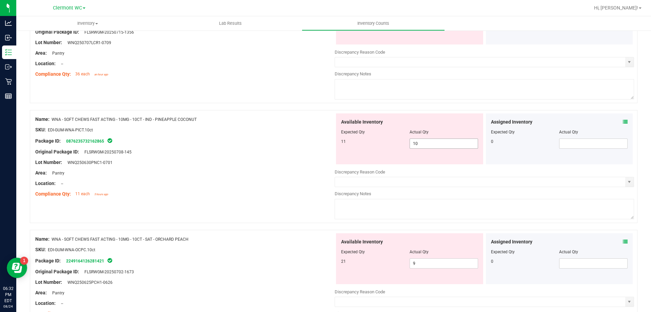
click at [433, 144] on input "10" at bounding box center [444, 143] width 68 height 9
type input "1"
type input "12"
click at [244, 174] on div "Area: Pantry" at bounding box center [185, 172] width 300 height 7
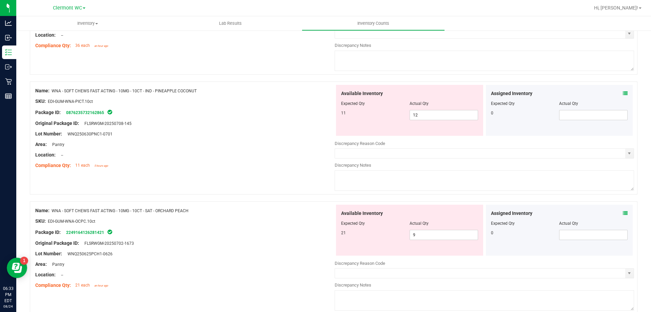
scroll to position [944, 0]
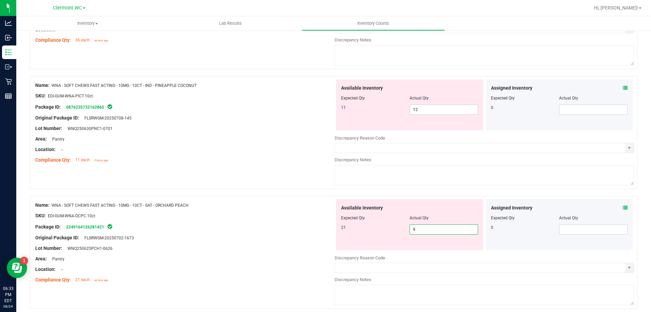
click at [449, 233] on span "9 9" at bounding box center [444, 229] width 69 height 10
click at [442, 229] on input "9" at bounding box center [444, 229] width 68 height 9
type input "21"
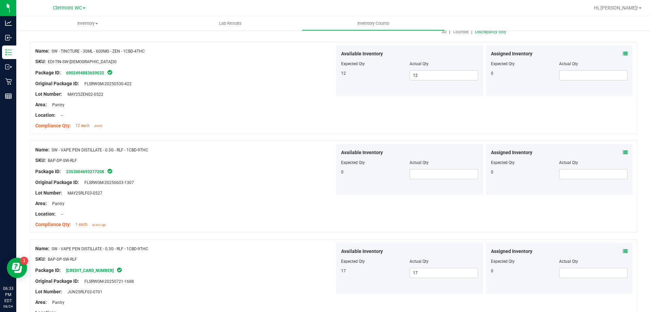
scroll to position [0, 0]
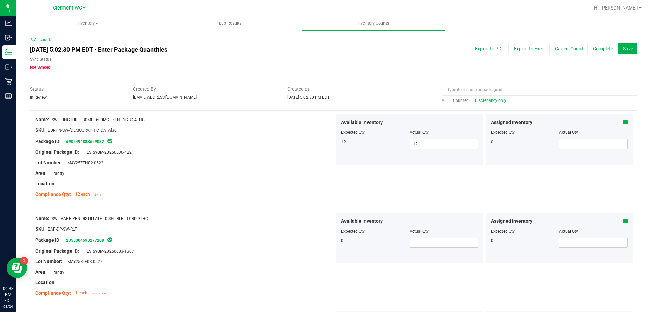
click at [493, 100] on span "Discrepancy only" at bounding box center [490, 100] width 31 height 5
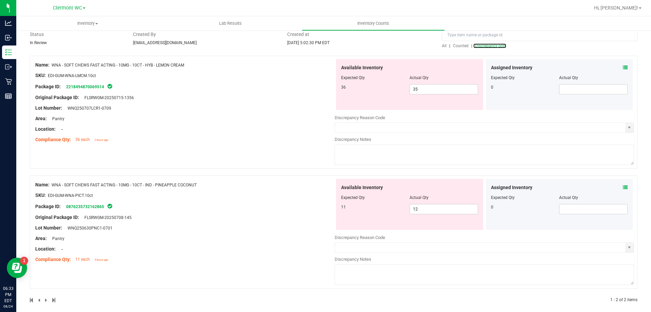
scroll to position [61, 0]
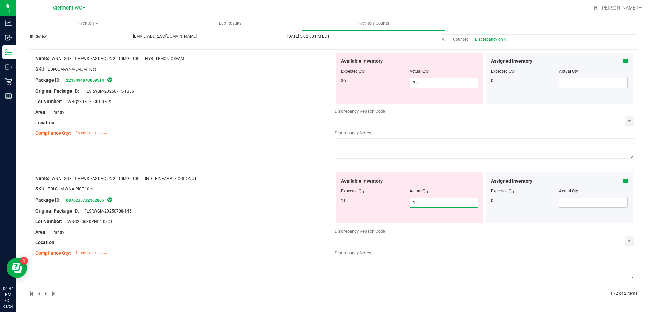
drag, startPoint x: 426, startPoint y: 202, endPoint x: 366, endPoint y: 203, distance: 60.7
click at [366, 203] on div "11 12 12" at bounding box center [409, 202] width 137 height 10
click at [425, 84] on span "35 35" at bounding box center [444, 83] width 69 height 10
click at [627, 119] on span "select" at bounding box center [629, 120] width 5 height 5
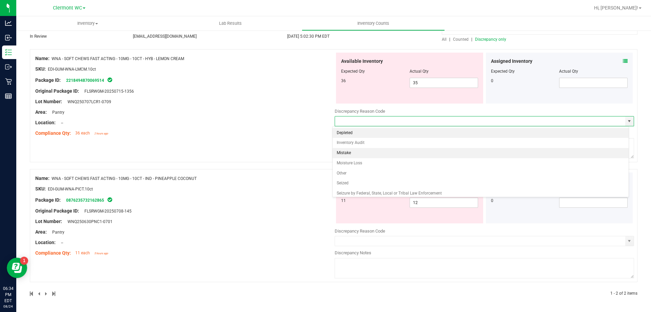
click at [361, 153] on li "Mistake" at bounding box center [481, 153] width 297 height 10
type input "Mistake"
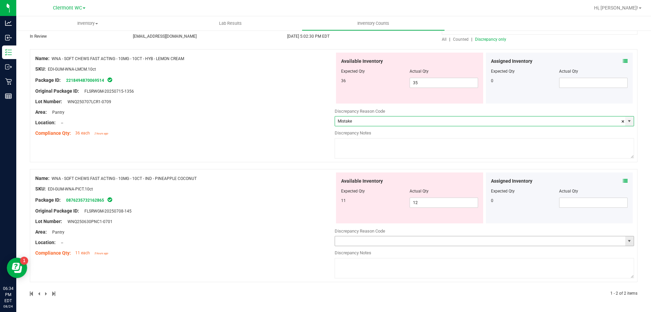
click at [627, 239] on span "select" at bounding box center [629, 240] width 5 height 5
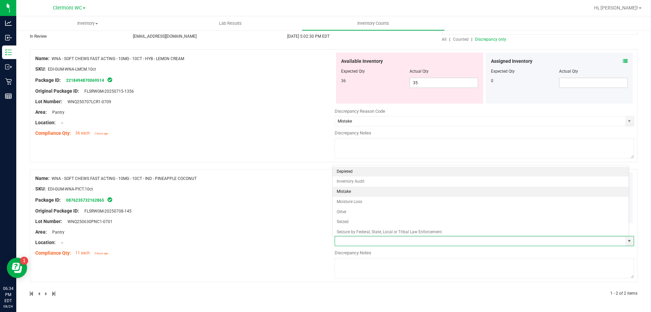
click at [397, 191] on li "Mistake" at bounding box center [481, 192] width 297 height 10
type input "Mistake"
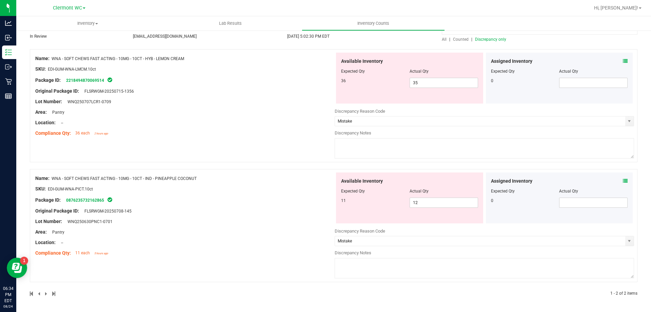
click at [388, 150] on textarea at bounding box center [485, 148] width 300 height 20
drag, startPoint x: 443, startPoint y: 145, endPoint x: 308, endPoint y: 145, distance: 134.4
click at [308, 145] on div "Name: WNA - SOFT CHEWS FAST ACTING - 10MG - 10CT - HYB - LEMON CREAM SKU: EDI-G…" at bounding box center [334, 105] width 608 height 113
type textarea "up/down on lemon cream and pineapple coconut chews"
click at [424, 258] on textarea at bounding box center [485, 268] width 300 height 20
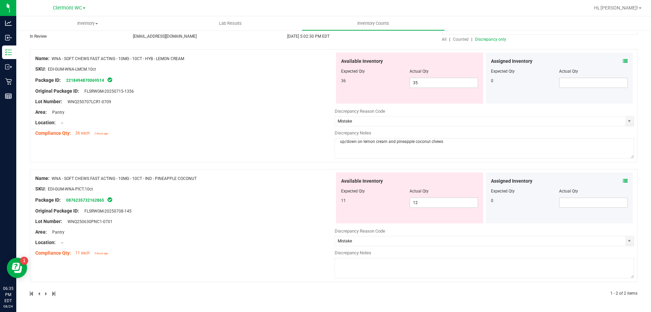
paste textarea "up/down on lemon cream and pineapple coconut chews"
type textarea "up/down on lemon cream and pineapple coconut chews"
click at [230, 118] on div at bounding box center [185, 117] width 300 height 3
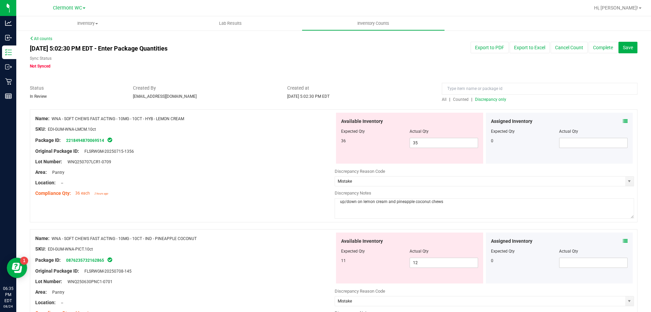
scroll to position [0, 0]
click at [623, 124] on icon at bounding box center [625, 122] width 5 height 5
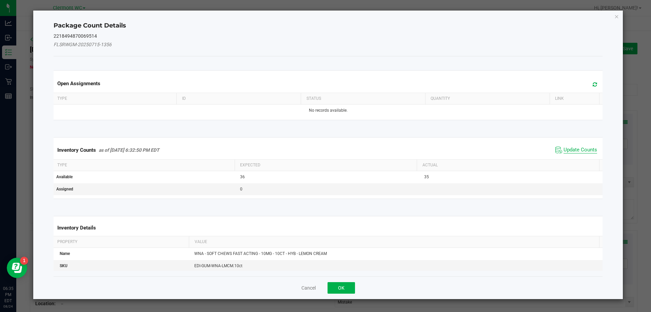
click at [565, 150] on span "Update Counts" at bounding box center [581, 150] width 34 height 7
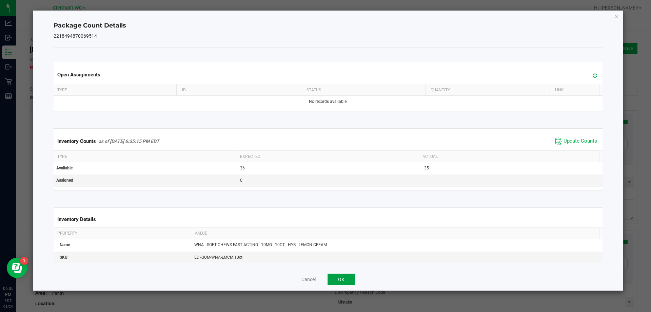
click at [342, 284] on button "OK" at bounding box center [341, 279] width 27 height 12
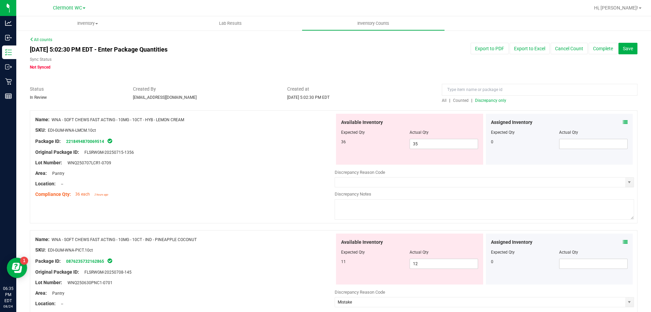
click at [623, 242] on icon at bounding box center [625, 242] width 5 height 5
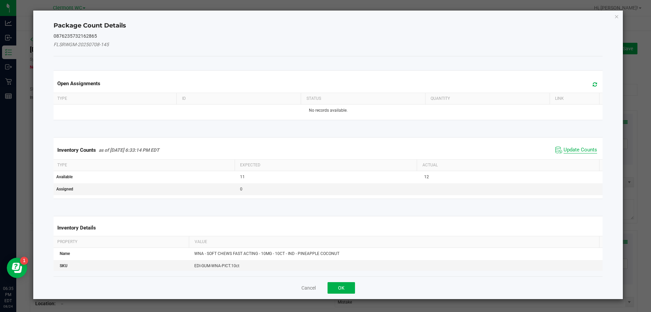
click at [583, 149] on span "Update Counts" at bounding box center [581, 150] width 34 height 7
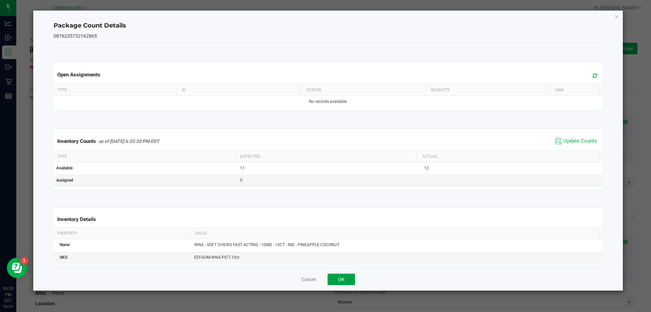
click at [337, 281] on button "OK" at bounding box center [341, 279] width 27 height 12
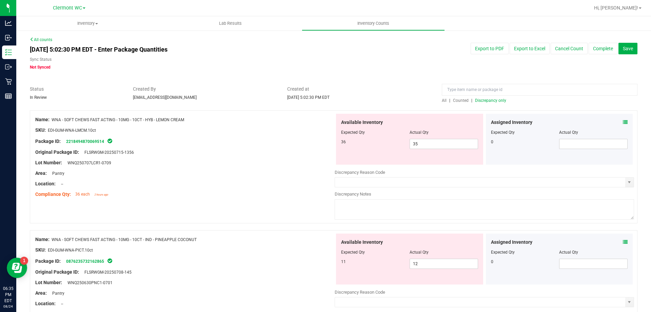
drag, startPoint x: 164, startPoint y: 113, endPoint x: 54, endPoint y: 121, distance: 110.9
click at [54, 121] on div "Name: WNA - SOFT CHEWS FAST ACTING - 10MG - 10CT - HYB - LEMON CREAM" at bounding box center [185, 119] width 300 height 7
copy span "WNA - SOFT CHEWS FAST ACTING - 10MG - 10CT - HYB - LEMON CREAM"
click at [442, 100] on span "All" at bounding box center [444, 100] width 5 height 5
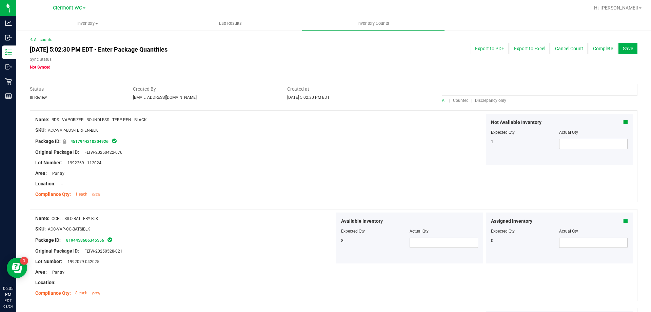
click at [472, 85] on input at bounding box center [540, 90] width 196 height 12
paste input "WNA - SOFT CHEWS FAST ACTING - 10MG - 10CT - HYB - LEMON CREAM"
type input "WNA - SOFT CHEWS FAST ACTING - 10MG - 10CT - HYB - LEMON CREAM"
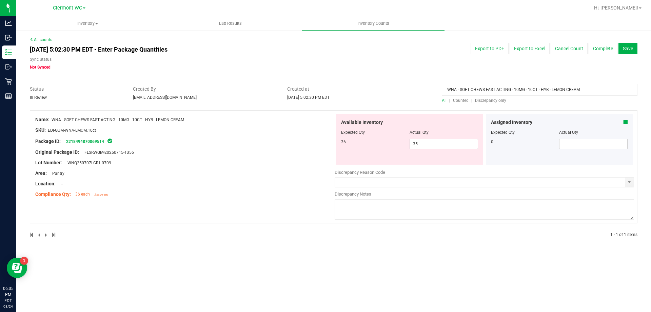
click at [486, 104] on div at bounding box center [334, 106] width 608 height 7
click at [486, 102] on span "Discrepancy only" at bounding box center [490, 100] width 31 height 5
drag, startPoint x: 590, startPoint y: 91, endPoint x: 142, endPoint y: 64, distance: 449.0
click at [142, 64] on div "All counts [DATE] 5:02:30 PM EDT - Enter Package Quantities Sync Status Not Syn…" at bounding box center [334, 142] width 608 height 210
click at [380, 249] on div "All counts [DATE] 5:02:30 PM EDT - Enter Package Quantities Sync Status Not Syn…" at bounding box center [333, 141] width 635 height 223
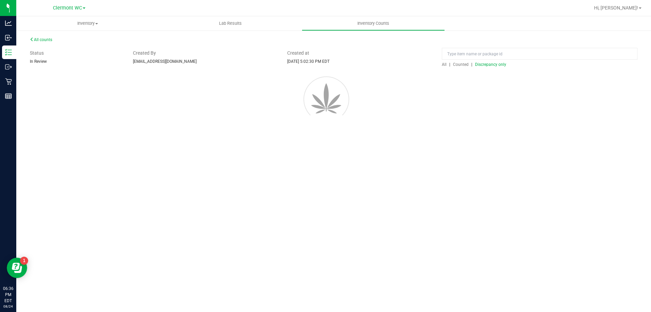
click at [415, 239] on div "Inventory All packages All inventory Waste log Create inventory Lab Results Inv…" at bounding box center [333, 164] width 635 height 296
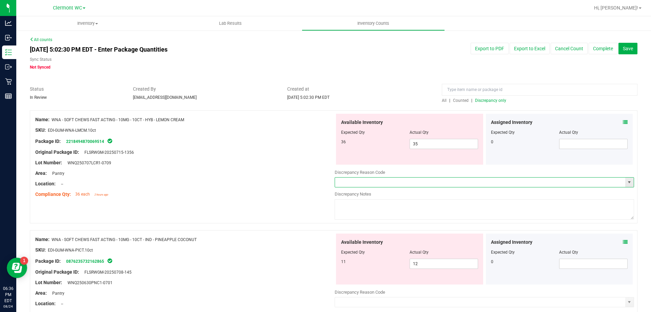
click at [425, 185] on input "text" at bounding box center [480, 181] width 290 height 9
click at [627, 180] on span "select" at bounding box center [629, 181] width 5 height 5
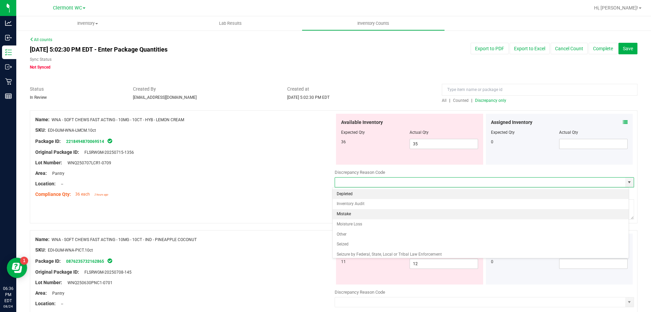
click at [398, 212] on li "Mistake" at bounding box center [481, 214] width 297 height 10
type input "Mistake"
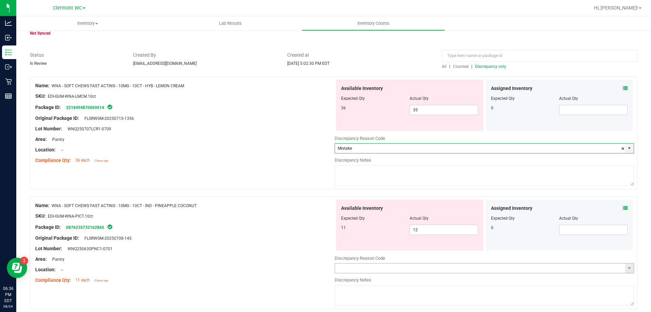
scroll to position [61, 0]
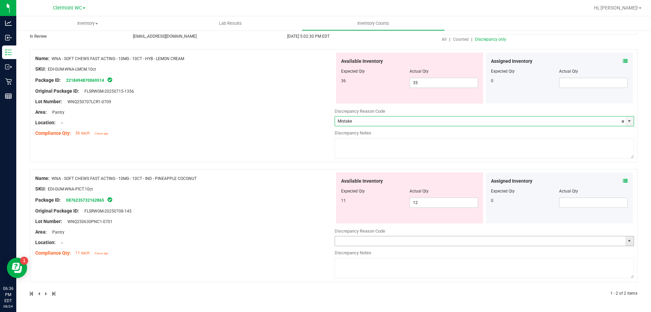
click at [627, 242] on span "select" at bounding box center [629, 240] width 5 height 5
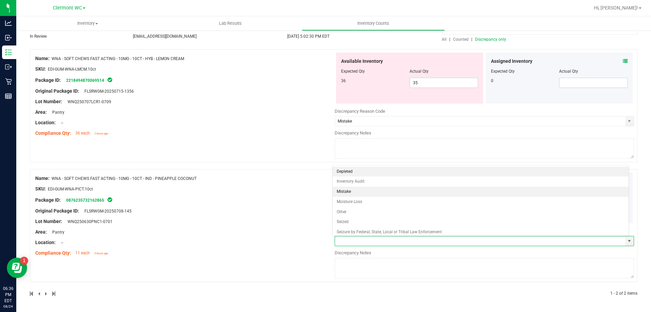
click at [397, 194] on li "Mistake" at bounding box center [481, 192] width 297 height 10
type input "Mistake"
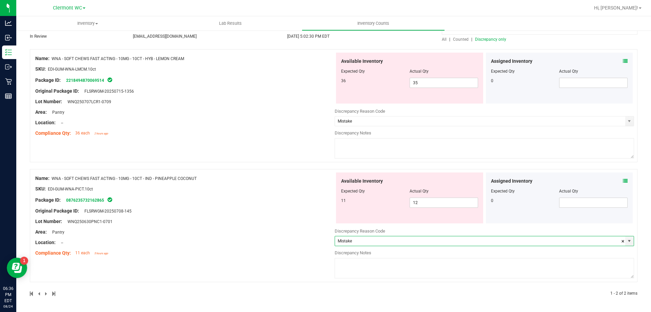
click at [352, 150] on textarea at bounding box center [485, 148] width 300 height 20
paste textarea "WNA - SOFT CHEWS FAST ACTING - 10MG - 10CT - HYB - LEMON CREAM"
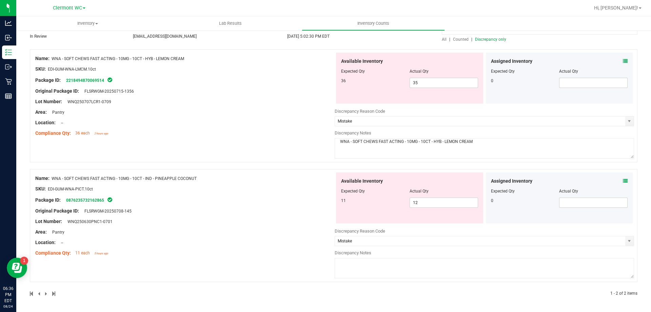
drag, startPoint x: 497, startPoint y: 150, endPoint x: 107, endPoint y: 126, distance: 391.2
click at [107, 126] on div "Name: WNA - SOFT CHEWS FAST ACTING - 10MG - 10CT - HYB - LEMON CREAM SKU: EDI-G…" at bounding box center [334, 105] width 608 height 113
type textarea "up/down on pineapple coconut and lemon cream chews"
click at [402, 263] on textarea at bounding box center [485, 268] width 300 height 20
paste textarea "WNA - SOFT CHEWS FAST ACTING - 10MG - 10CT - HYB - LEMON CREAM"
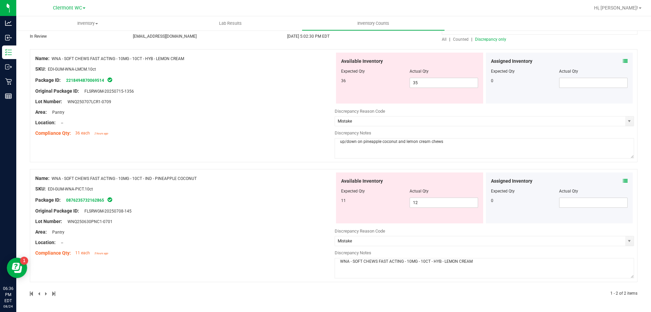
type textarea "WNA - SOFT CHEWS FAST ACTING - 10MG - 10CT - HYB - LEMON CREAM"
click at [212, 117] on div at bounding box center [185, 117] width 300 height 3
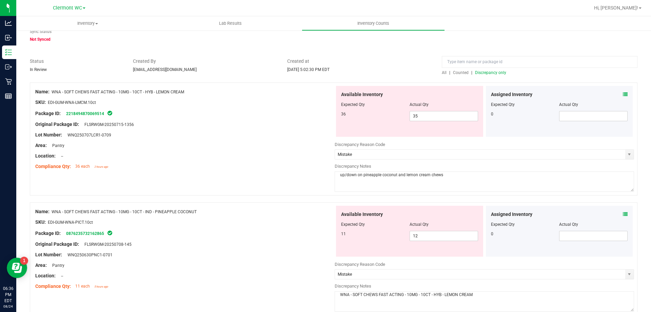
scroll to position [0, 0]
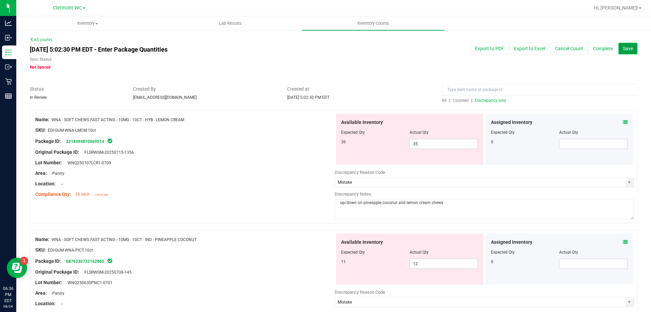
click at [619, 52] on button "Save" at bounding box center [628, 49] width 19 height 12
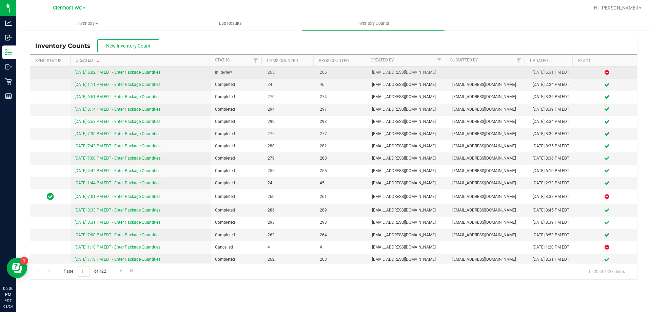
click at [129, 72] on link "[DATE] 5:02 PM EDT - Enter Package Quantities" at bounding box center [118, 72] width 86 height 5
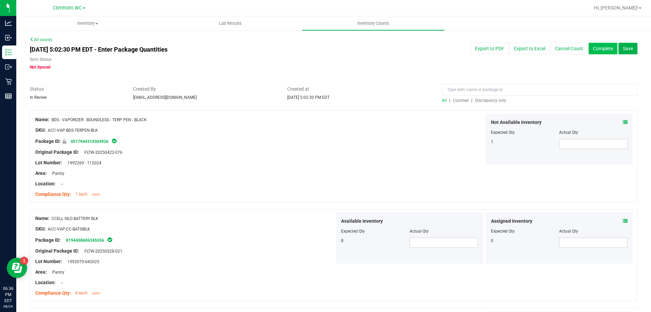
click at [593, 51] on button "Complete" at bounding box center [603, 49] width 29 height 12
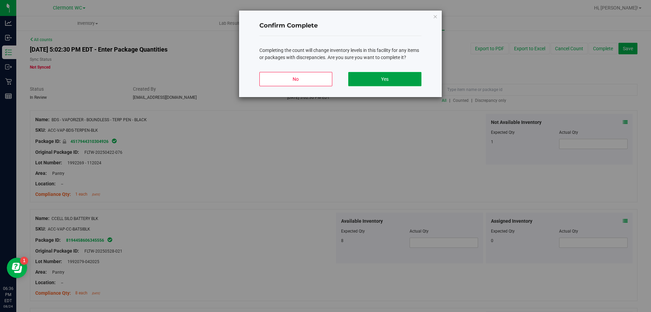
click at [394, 81] on button "Yes" at bounding box center [384, 79] width 73 height 14
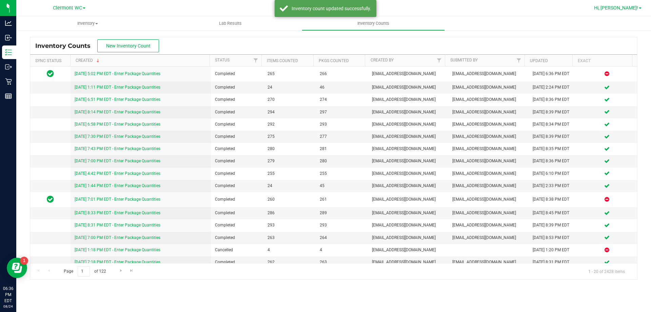
click at [631, 12] on div "Hi, [PERSON_NAME]!" at bounding box center [618, 8] width 53 height 12
click at [633, 5] on span "Hi, [PERSON_NAME]!" at bounding box center [616, 7] width 44 height 5
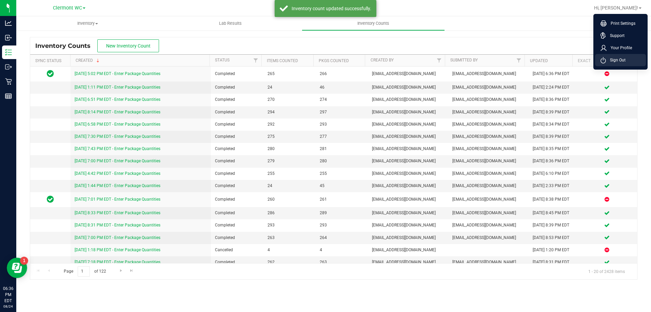
click at [614, 65] on li "Sign Out" at bounding box center [620, 60] width 51 height 12
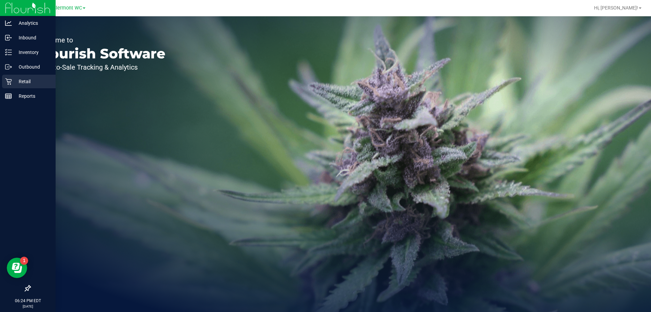
click at [6, 81] on icon at bounding box center [8, 81] width 7 height 7
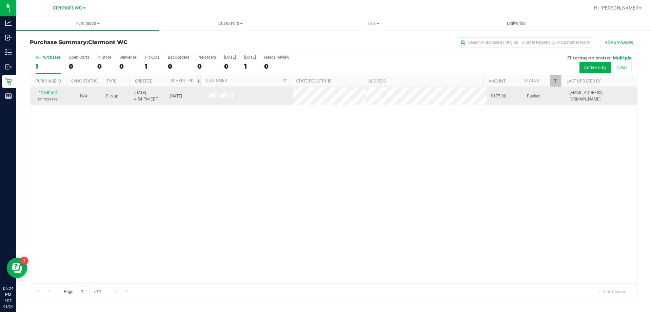
click at [53, 92] on link "11840574" at bounding box center [48, 92] width 19 height 5
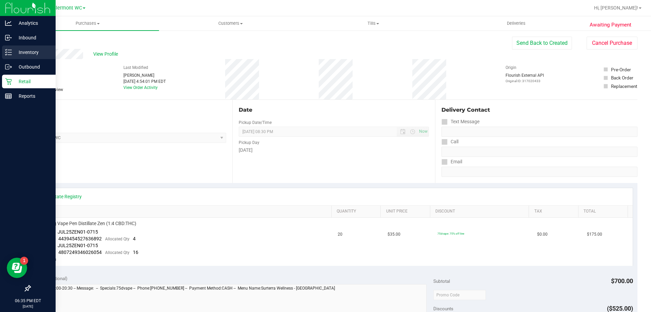
click at [40, 47] on div "Inventory" at bounding box center [29, 52] width 54 height 14
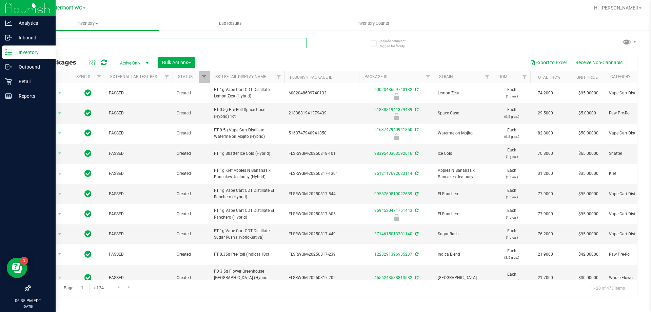
click at [134, 42] on input "text" at bounding box center [168, 43] width 277 height 10
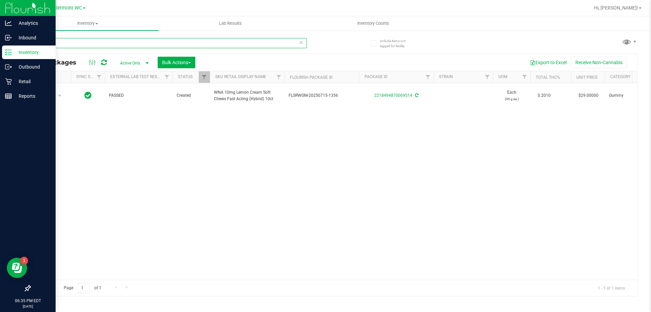
type input "l"
type input "pineapple coco"
